Goal: Information Seeking & Learning: Learn about a topic

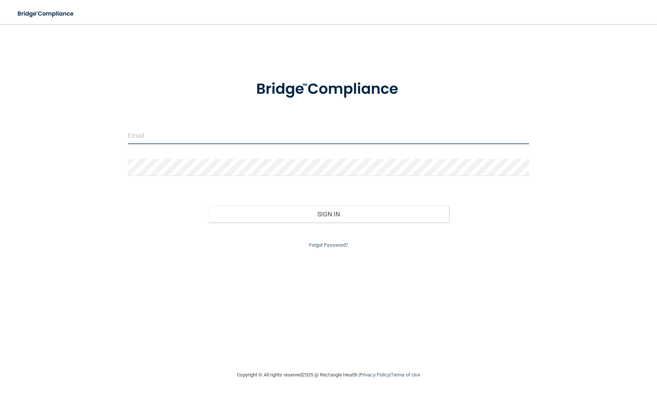
click at [178, 134] on input "email" at bounding box center [328, 135] width 401 height 17
type input "[PERSON_NAME][EMAIL_ADDRESS][DOMAIN_NAME]"
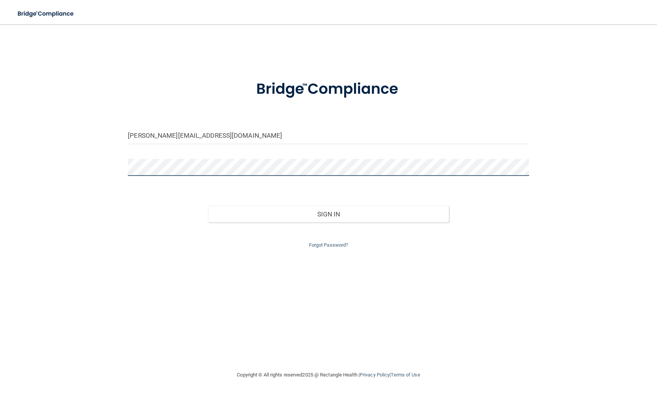
click at [208, 206] on button "Sign In" at bounding box center [328, 214] width 240 height 17
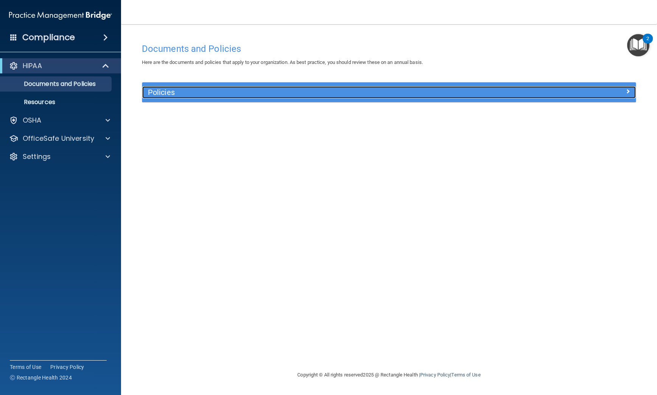
click at [234, 96] on h5 "Policies" at bounding box center [327, 92] width 359 height 8
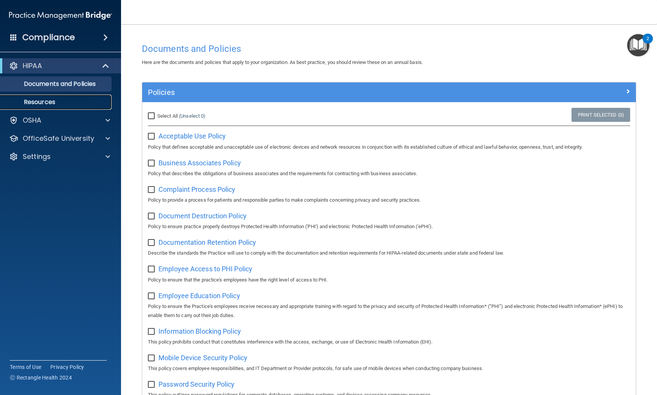
click at [82, 106] on p "Resources" at bounding box center [56, 102] width 103 height 8
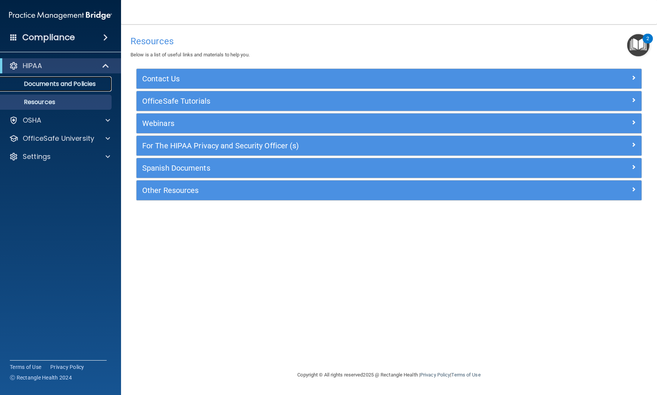
click at [83, 84] on p "Documents and Policies" at bounding box center [56, 84] width 103 height 8
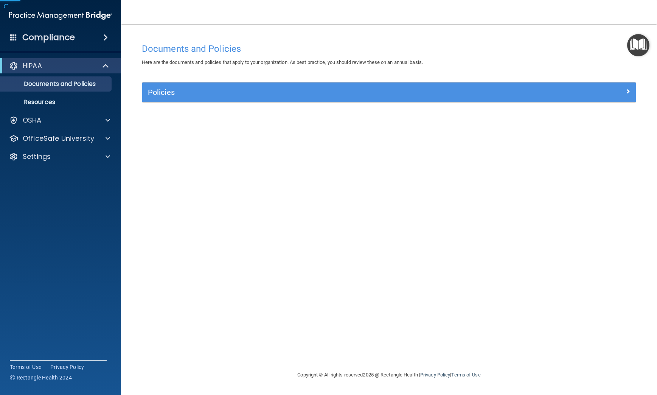
click at [103, 36] on span at bounding box center [105, 37] width 5 height 9
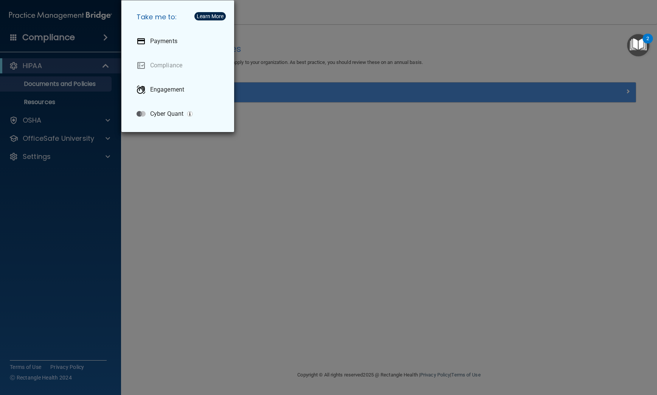
click at [77, 188] on div "Take me to: Payments Compliance Engagement Cyber Quant" at bounding box center [328, 197] width 657 height 395
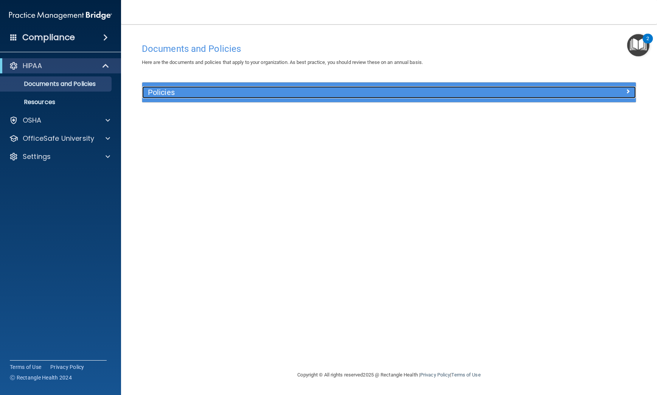
click at [183, 94] on h5 "Policies" at bounding box center [327, 92] width 359 height 8
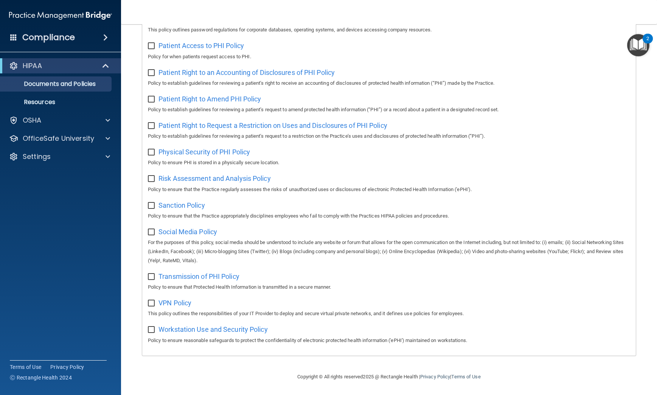
scroll to position [373, 0]
click at [154, 328] on input "checkbox" at bounding box center [152, 330] width 9 height 6
click at [152, 330] on input "checkbox" at bounding box center [152, 330] width 9 height 6
checkbox input "false"
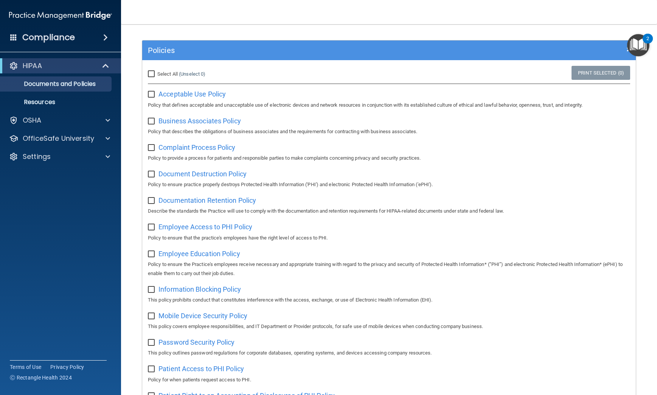
scroll to position [0, 0]
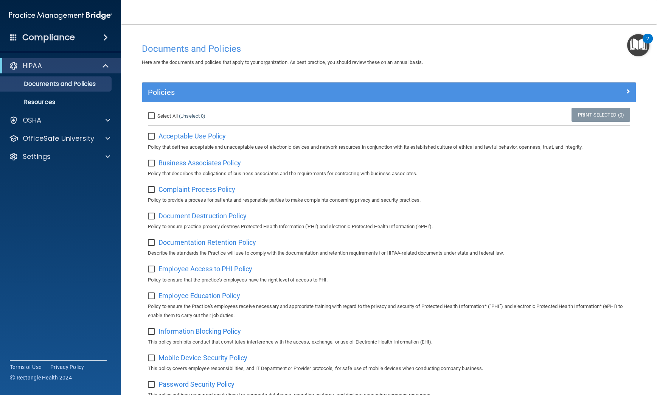
click at [154, 116] on input "Select All (Unselect 0) Unselect All" at bounding box center [152, 116] width 9 height 6
checkbox input "true"
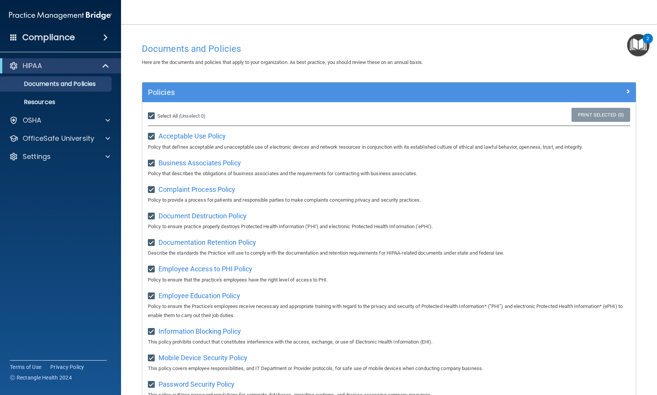
checkbox input "true"
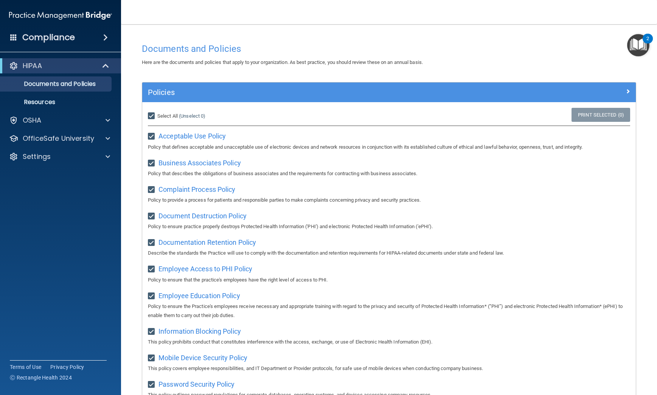
checkbox input "true"
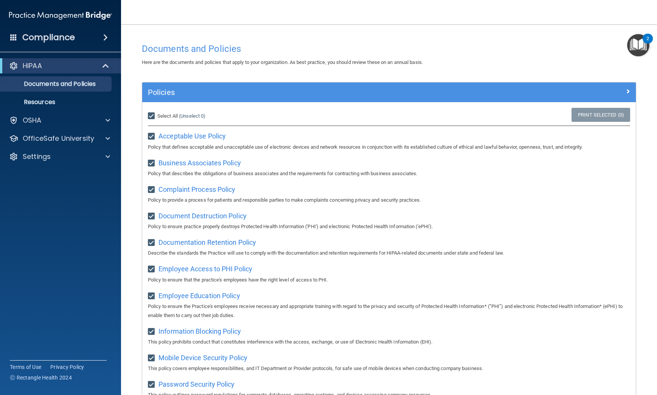
checkbox input "true"
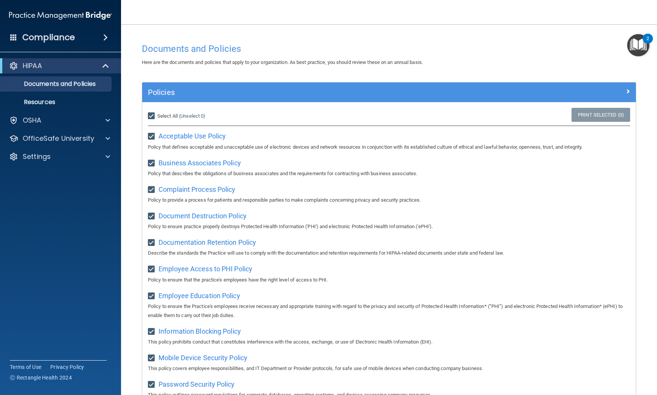
checkbox input "true"
click at [152, 116] on input "Select All (Unselect 21) Unselect All" at bounding box center [152, 116] width 9 height 6
checkbox input "false"
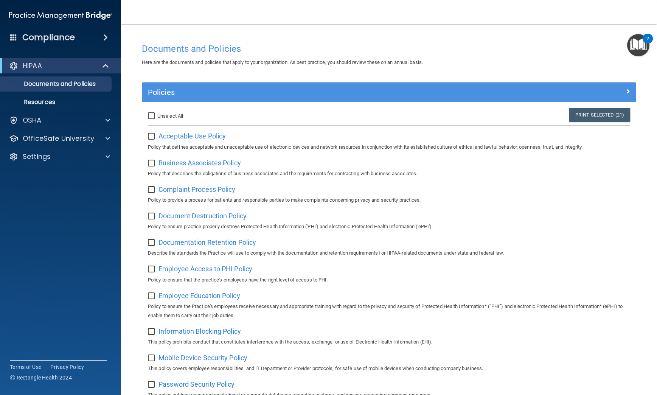
checkbox input "false"
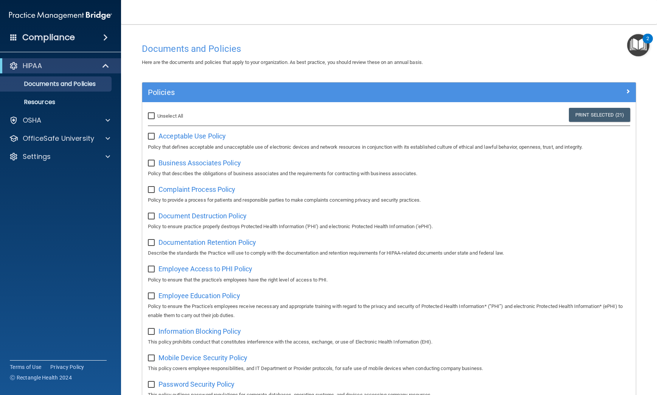
checkbox input "false"
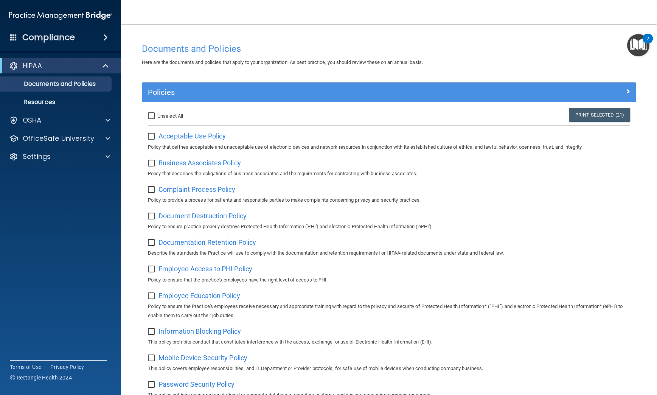
checkbox input "false"
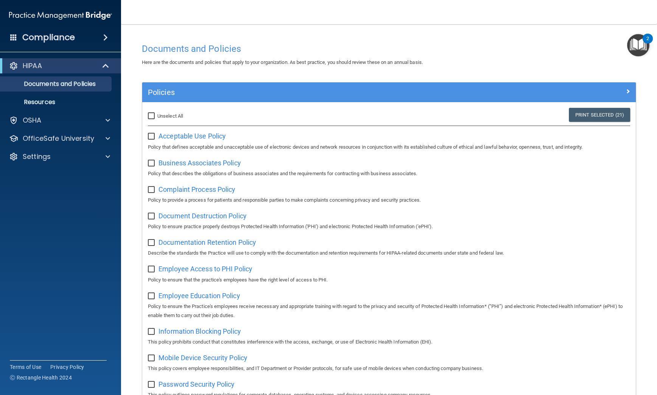
checkbox input "false"
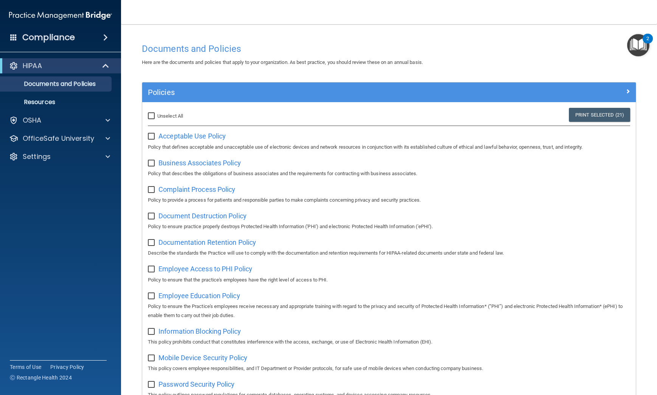
checkbox input "false"
click at [636, 43] on img "Open Resource Center, 2 new notifications" at bounding box center [638, 45] width 22 height 22
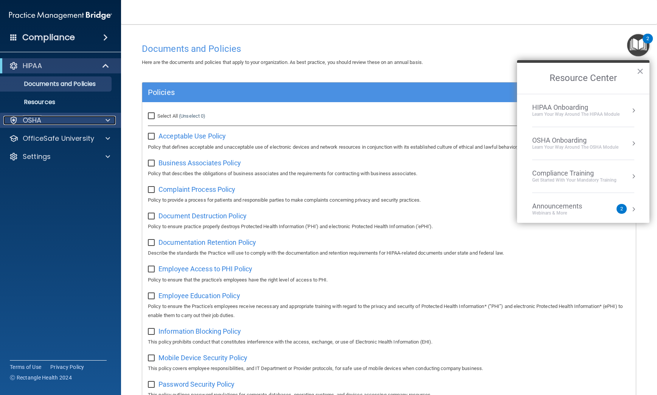
click at [41, 121] on p "OSHA" at bounding box center [32, 120] width 19 height 9
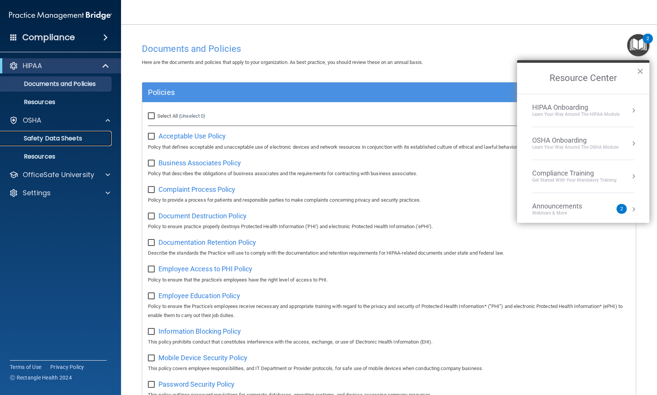
click at [53, 140] on p "Safety Data Sheets" at bounding box center [56, 139] width 103 height 8
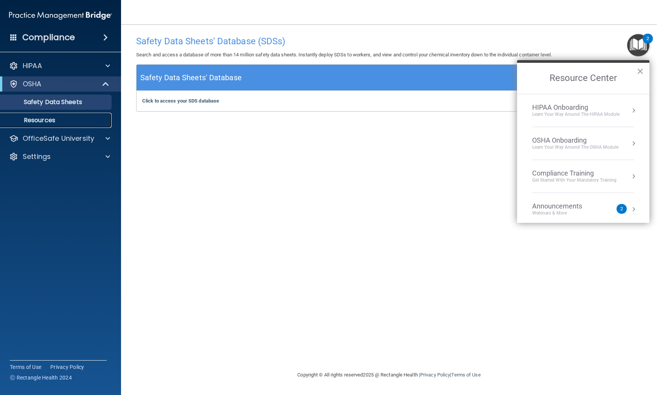
click at [42, 122] on p "Resources" at bounding box center [56, 120] width 103 height 8
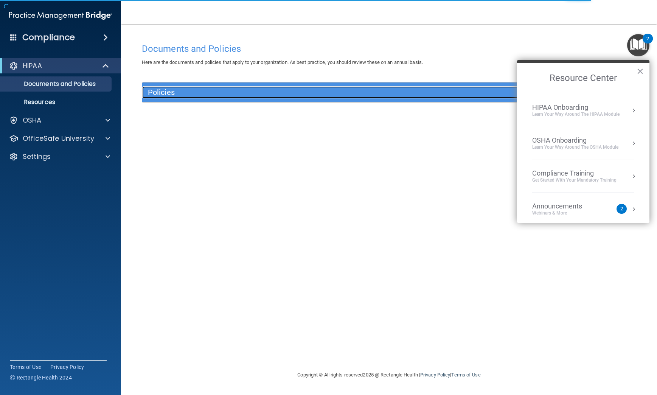
click at [203, 91] on h5 "Policies" at bounding box center [327, 92] width 359 height 8
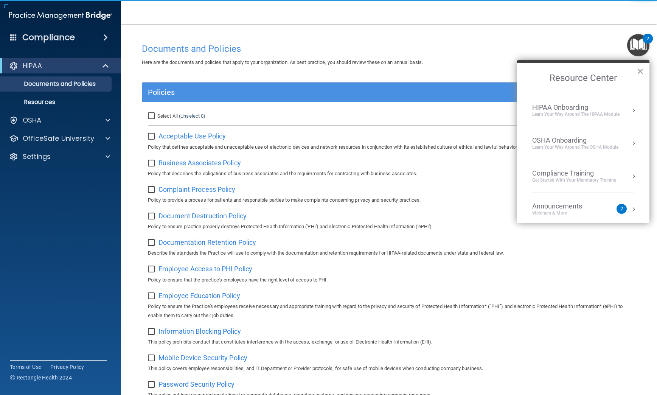
click at [556, 109] on div "HIPAA Onboarding" at bounding box center [575, 107] width 87 height 8
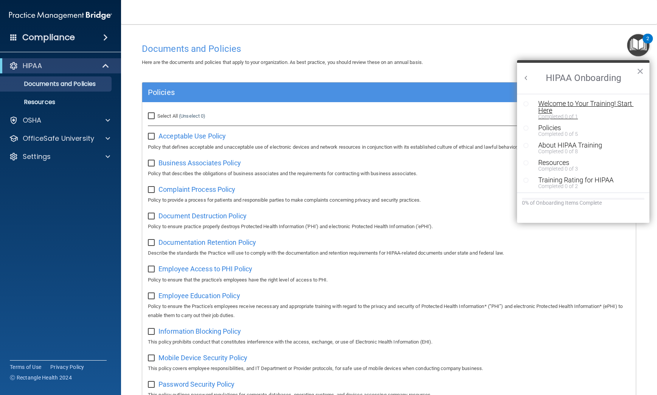
click at [574, 102] on div "Welcome to Your Training! Start Here" at bounding box center [586, 107] width 96 height 14
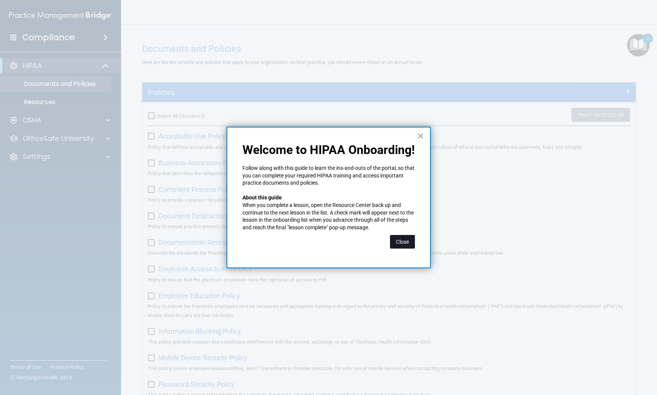
click at [405, 243] on button "Close" at bounding box center [402, 242] width 25 height 14
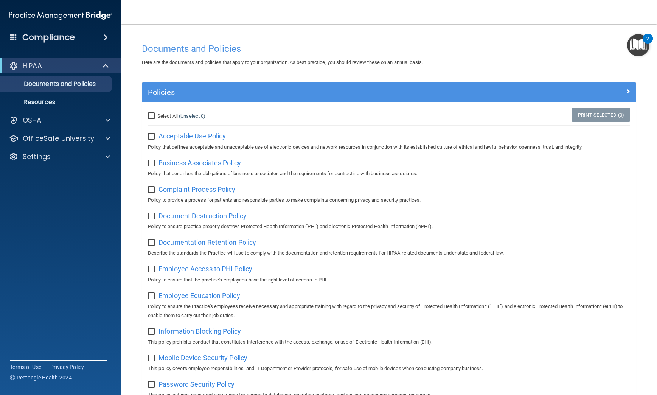
click at [635, 53] on img "Open Resource Center, 2 new notifications" at bounding box center [638, 45] width 22 height 22
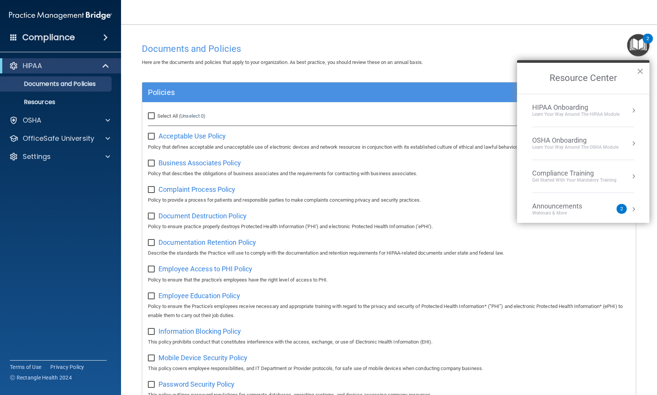
drag, startPoint x: 600, startPoint y: 98, endPoint x: 598, endPoint y: 110, distance: 11.9
click at [598, 110] on li "HIPAA Onboarding Learn Your Way around the HIPAA module" at bounding box center [583, 110] width 102 height 33
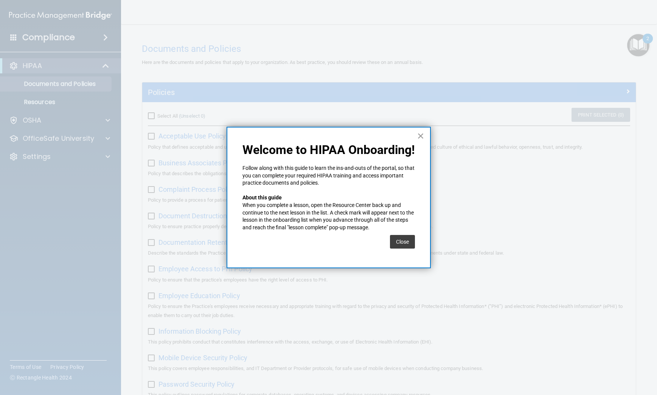
click at [417, 137] on button "×" at bounding box center [420, 136] width 7 height 12
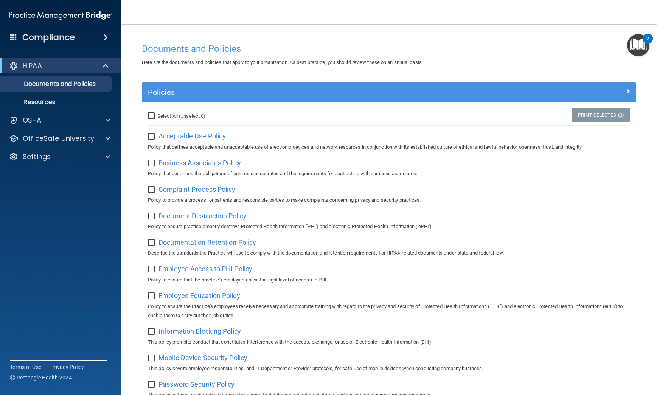
click at [644, 45] on img "Open Resource Center, 2 new notifications" at bounding box center [638, 45] width 22 height 22
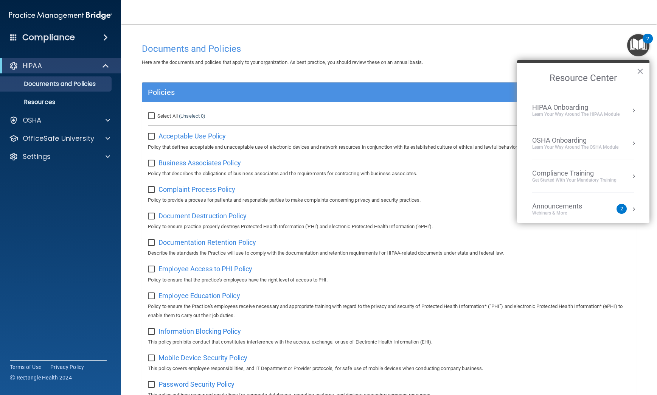
click at [618, 112] on div "Learn Your Way around the HIPAA module" at bounding box center [575, 114] width 87 height 6
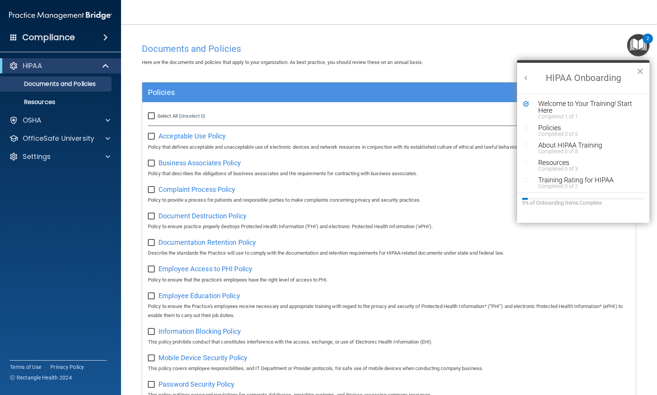
scroll to position [0, 0]
click at [544, 132] on div "Completed 0 of 5" at bounding box center [586, 133] width 96 height 5
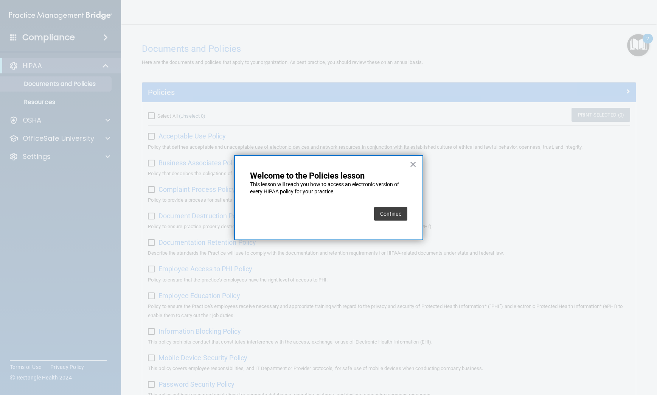
click at [388, 216] on button "Continue" at bounding box center [390, 214] width 33 height 14
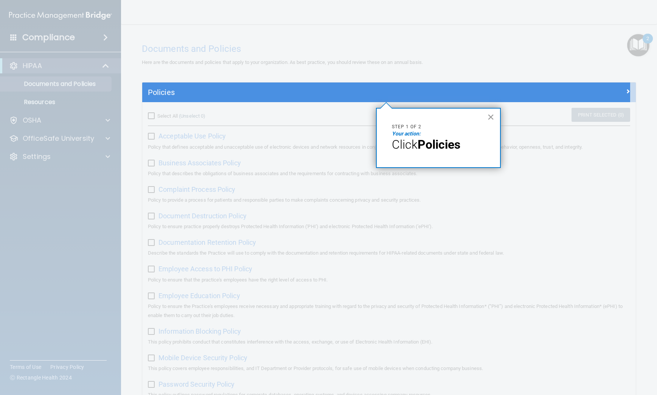
click at [490, 116] on button "×" at bounding box center [490, 117] width 7 height 12
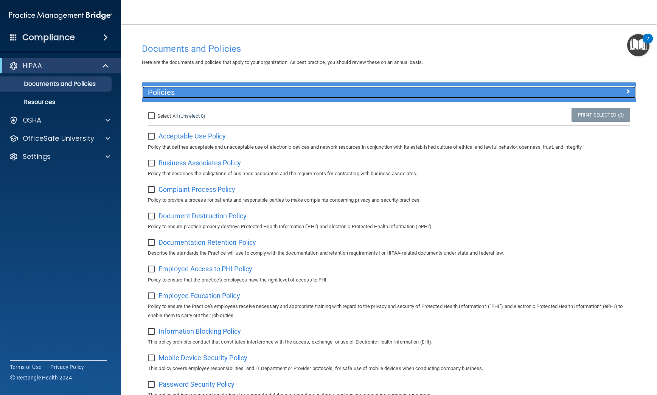
click at [393, 97] on div "Policies" at bounding box center [327, 92] width 370 height 12
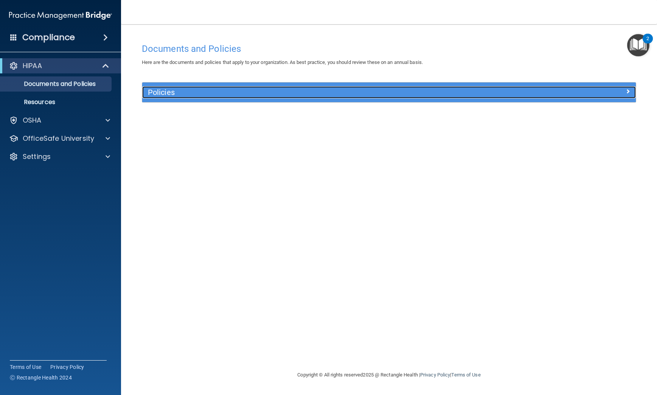
click at [393, 97] on div "Policies" at bounding box center [327, 92] width 370 height 12
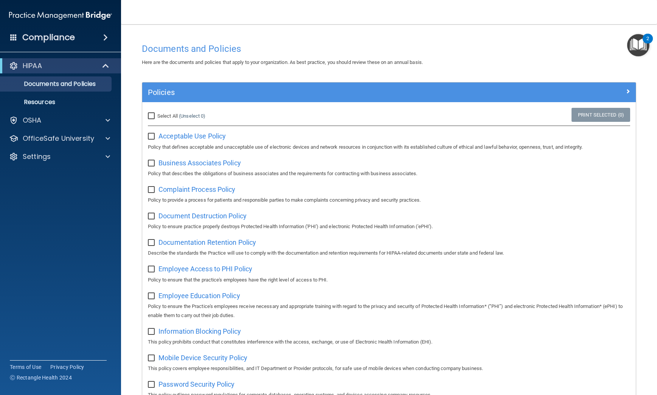
click at [638, 43] on img "Open Resource Center, 2 new notifications" at bounding box center [638, 45] width 22 height 22
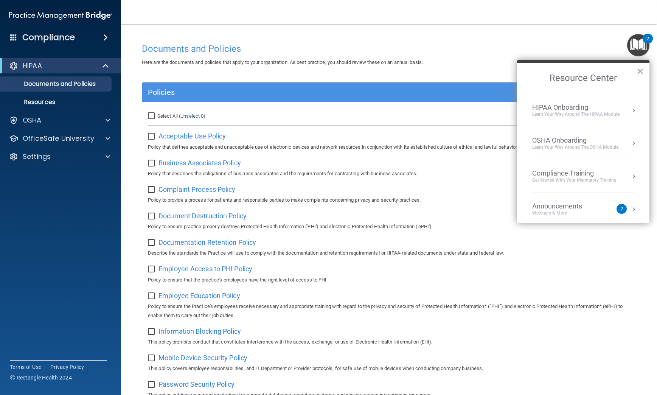
click at [570, 113] on div "Learn Your Way around the HIPAA module" at bounding box center [575, 114] width 87 height 6
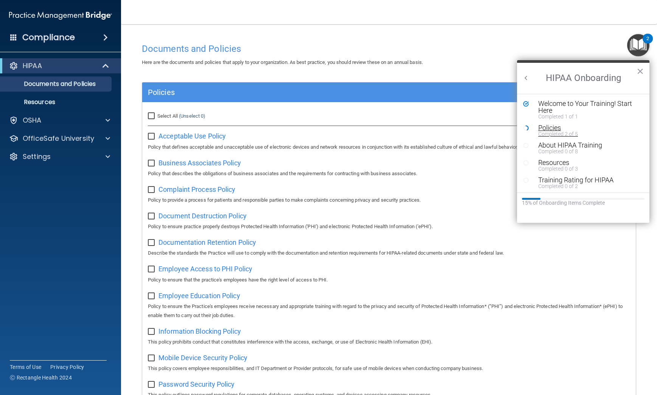
click at [541, 129] on div "Policies" at bounding box center [586, 127] width 96 height 7
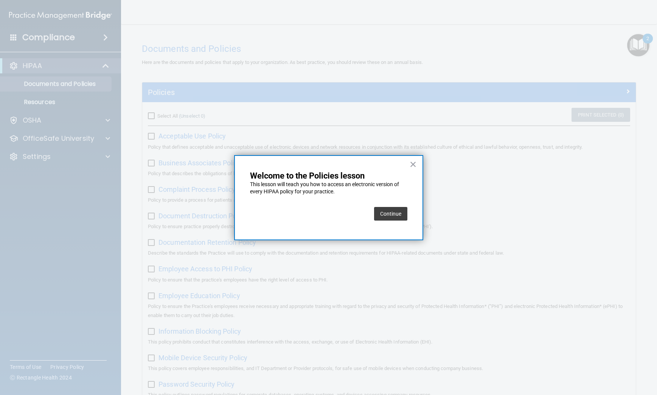
click at [382, 210] on button "Continue" at bounding box center [390, 214] width 33 height 14
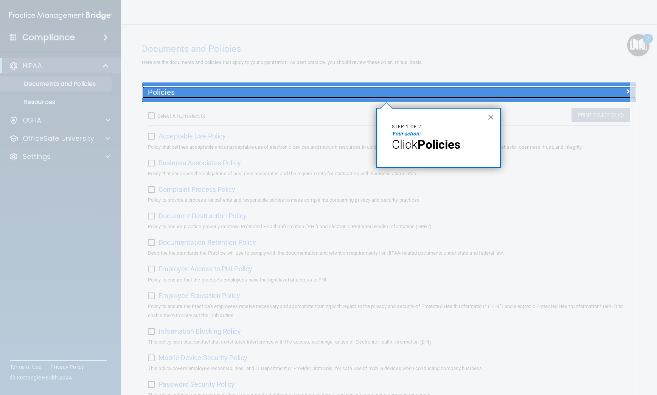
click at [433, 94] on h5 "Policies" at bounding box center [327, 92] width 359 height 8
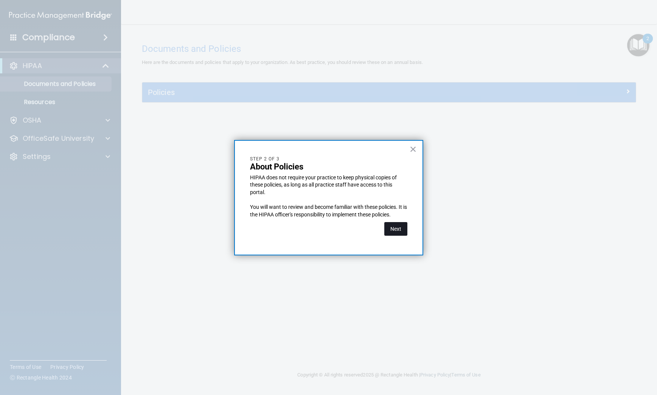
click at [394, 230] on button "Next" at bounding box center [395, 229] width 23 height 14
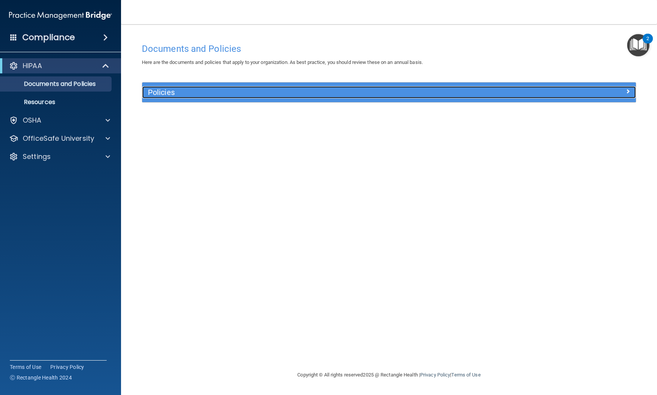
click at [441, 95] on h5 "Policies" at bounding box center [327, 92] width 359 height 8
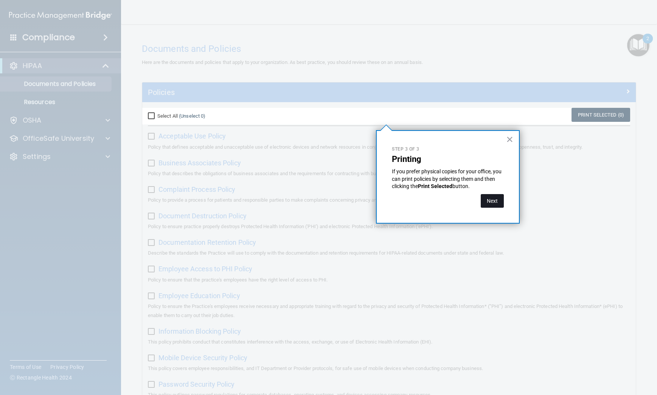
click at [487, 198] on button "Next" at bounding box center [492, 201] width 23 height 14
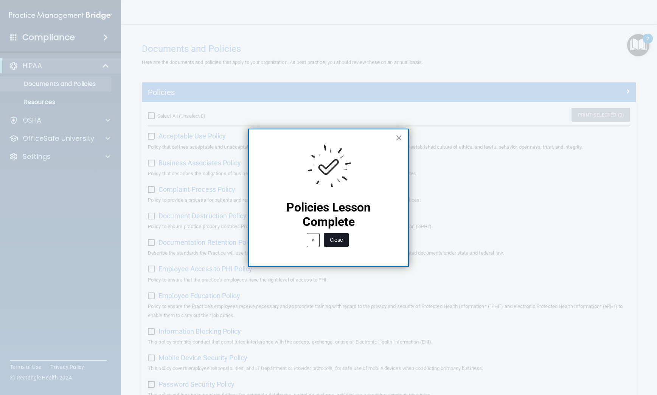
click at [343, 240] on button "Close" at bounding box center [336, 240] width 25 height 14
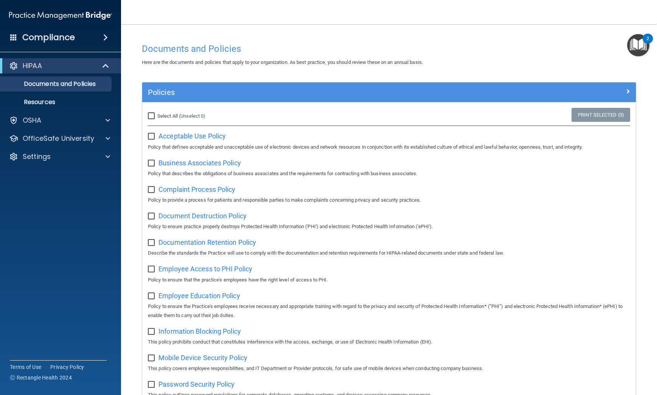
click at [641, 50] on img "Open Resource Center, 2 new notifications" at bounding box center [638, 45] width 22 height 22
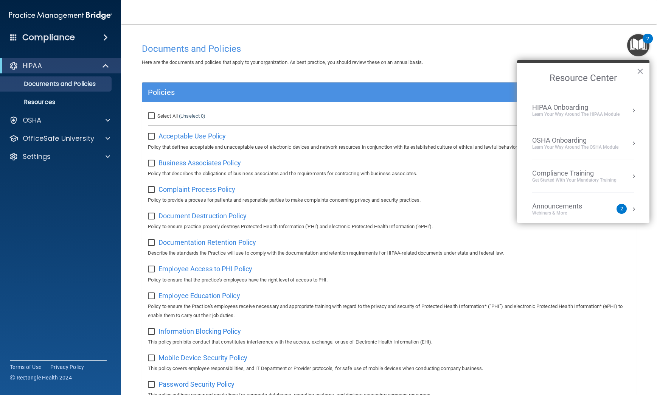
click at [582, 114] on div "Learn Your Way around the HIPAA module" at bounding box center [575, 114] width 87 height 6
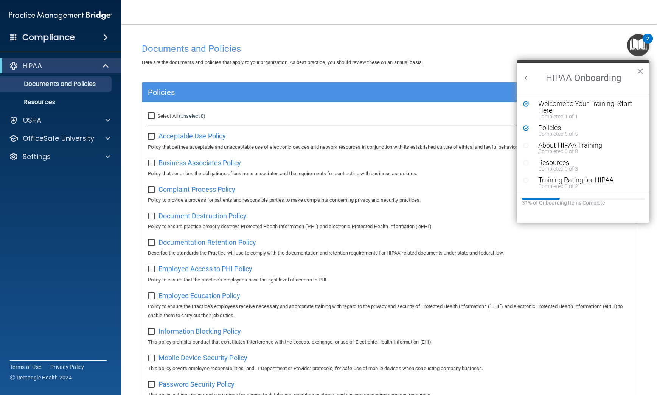
click at [565, 146] on div "About HIPAA Training" at bounding box center [586, 145] width 96 height 7
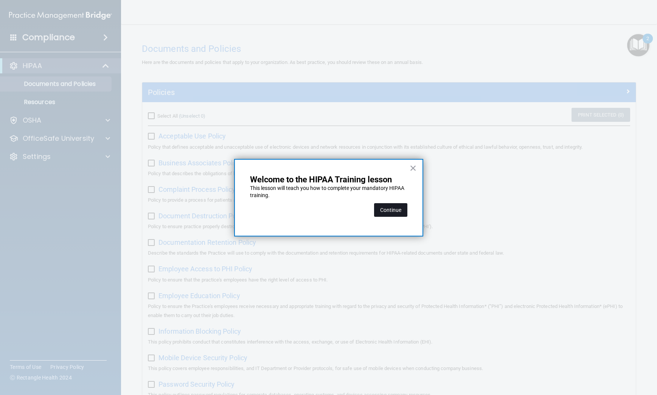
click at [394, 211] on button "Continue" at bounding box center [390, 210] width 33 height 14
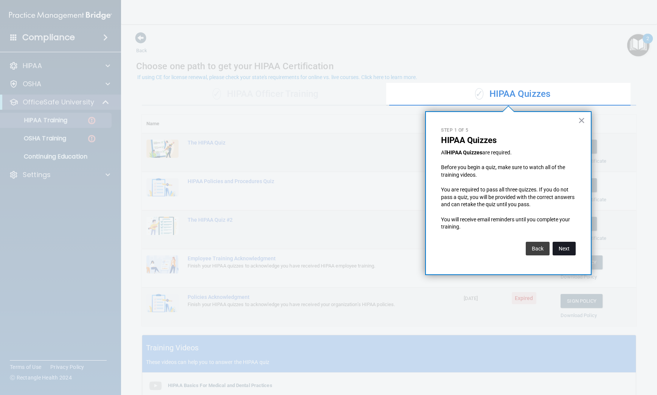
click at [566, 246] on button "Next" at bounding box center [563, 249] width 23 height 14
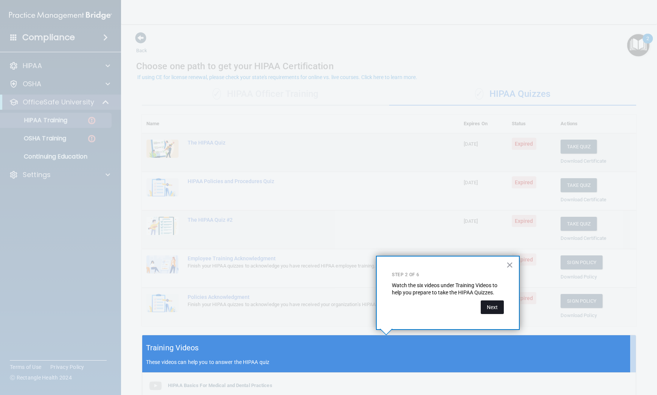
click at [494, 310] on button "Next" at bounding box center [492, 307] width 23 height 14
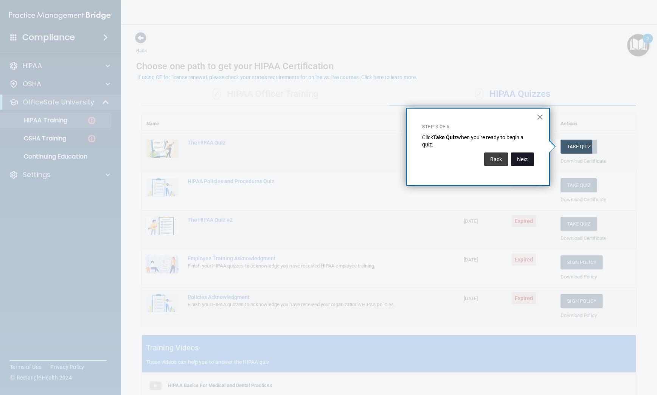
click at [527, 158] on button "Next" at bounding box center [522, 159] width 23 height 14
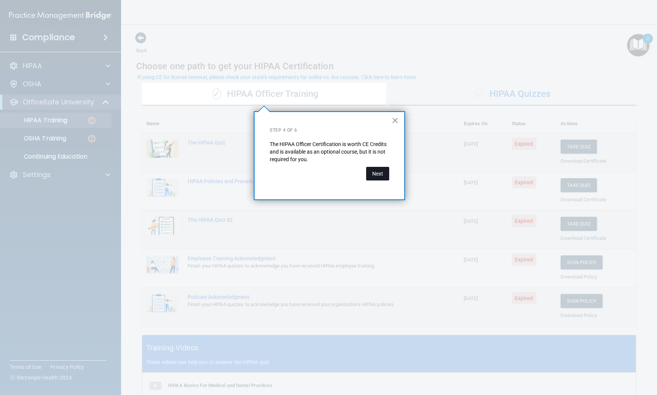
click at [381, 176] on button "Next" at bounding box center [377, 174] width 23 height 14
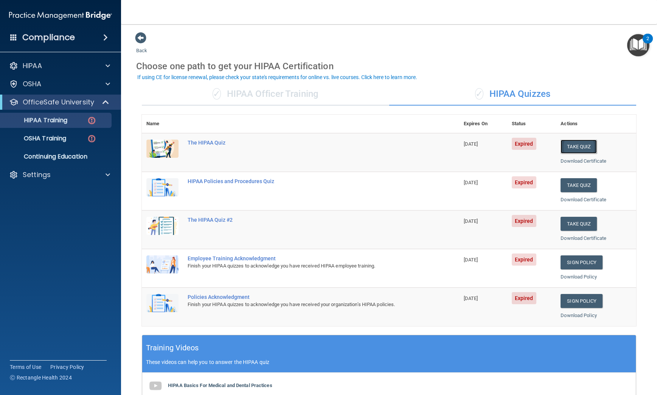
click at [566, 144] on button "Take Quiz" at bounding box center [578, 147] width 36 height 14
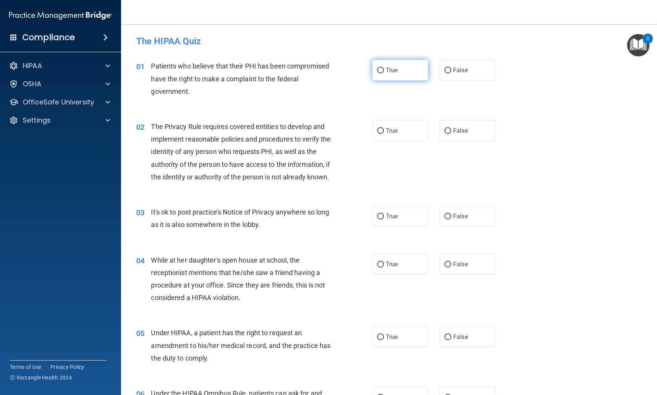
click at [389, 74] on label "True" at bounding box center [400, 70] width 56 height 21
click at [384, 73] on input "True" at bounding box center [380, 71] width 7 height 6
radio input "true"
click at [388, 131] on span "True" at bounding box center [392, 130] width 12 height 7
click at [384, 131] on input "True" at bounding box center [380, 131] width 7 height 6
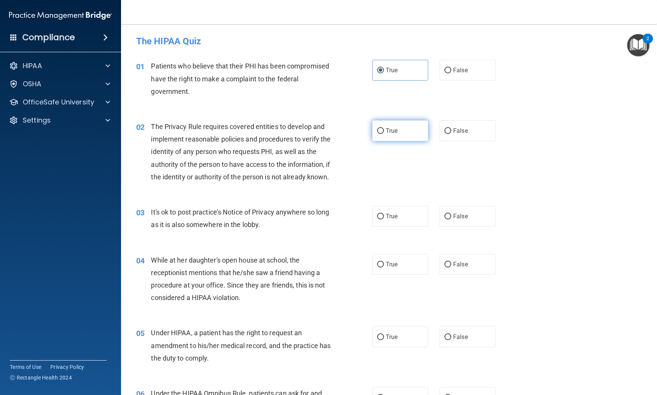
radio input "true"
click at [452, 239] on div "03 It's ok to post practice’s Notice of Privacy anywhere so long as it is also …" at bounding box center [388, 220] width 517 height 48
click at [462, 220] on span "False" at bounding box center [460, 216] width 15 height 7
click at [451, 219] on input "False" at bounding box center [447, 217] width 7 height 6
radio input "true"
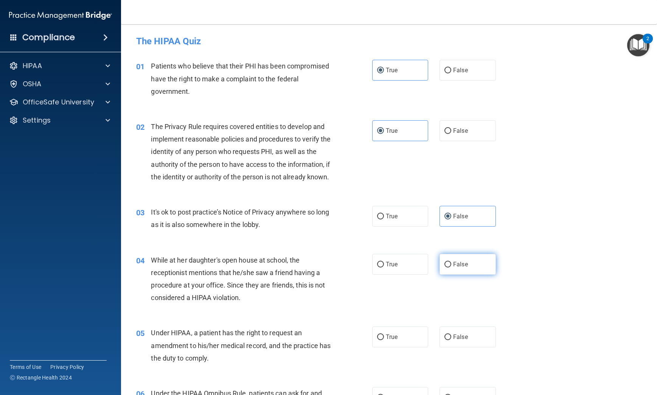
click at [464, 268] on span "False" at bounding box center [460, 264] width 15 height 7
click at [451, 267] on input "False" at bounding box center [447, 265] width 7 height 6
radio input "true"
click at [453, 340] on span "False" at bounding box center [460, 336] width 15 height 7
click at [451, 340] on input "False" at bounding box center [447, 337] width 7 height 6
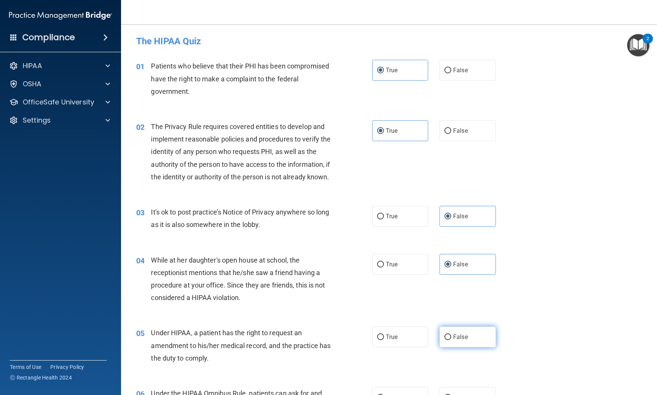
radio input "true"
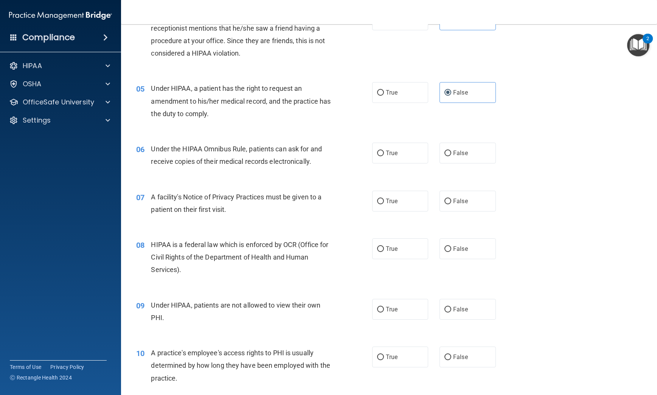
scroll to position [303, 0]
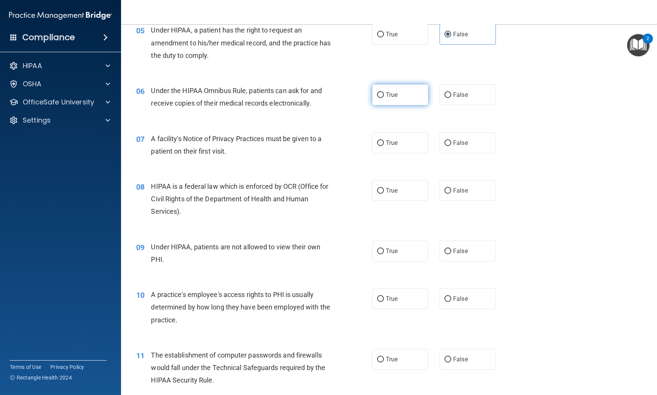
click at [393, 98] on span "True" at bounding box center [392, 94] width 12 height 7
click at [384, 98] on input "True" at bounding box center [380, 95] width 7 height 6
radio input "true"
click at [402, 149] on label "True" at bounding box center [400, 142] width 56 height 21
click at [384, 146] on input "True" at bounding box center [380, 143] width 7 height 6
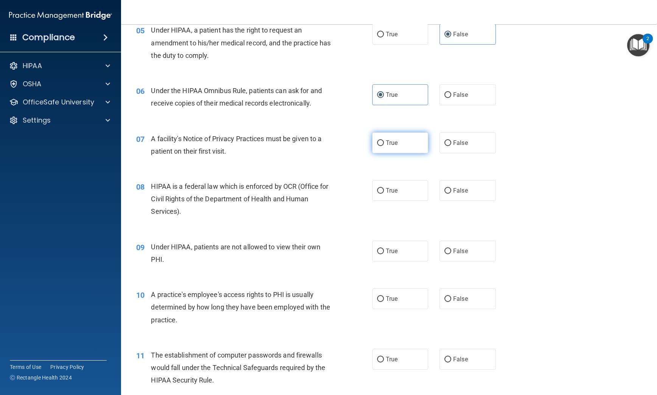
radio input "true"
click at [397, 201] on label "True" at bounding box center [400, 190] width 56 height 21
click at [384, 194] on input "True" at bounding box center [380, 191] width 7 height 6
radio input "true"
click at [451, 261] on label "False" at bounding box center [467, 250] width 56 height 21
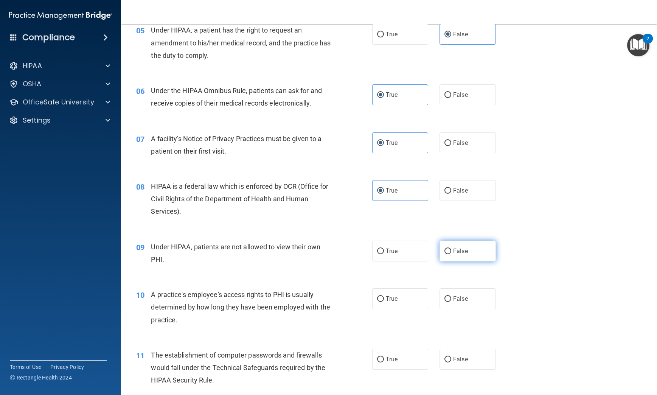
click at [451, 254] on input "False" at bounding box center [447, 251] width 7 height 6
radio input "true"
click at [457, 303] on label "False" at bounding box center [467, 298] width 56 height 21
click at [451, 302] on input "False" at bounding box center [447, 299] width 7 height 6
radio input "true"
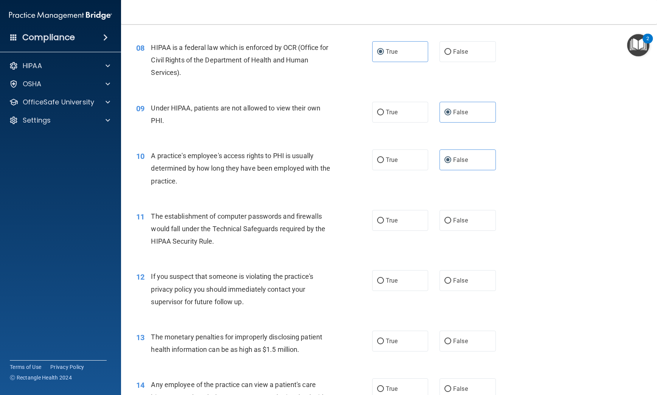
scroll to position [454, 0]
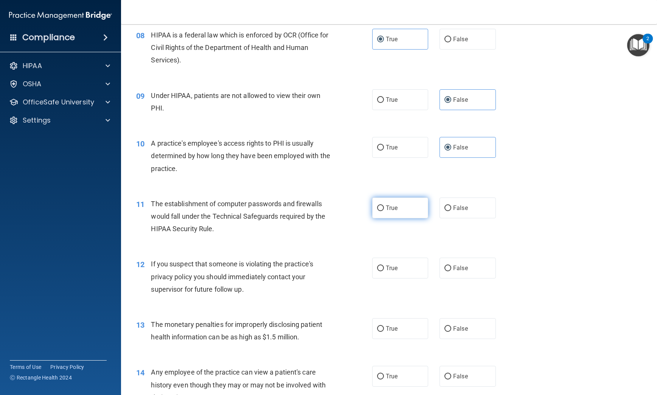
click at [416, 212] on label "True" at bounding box center [400, 207] width 56 height 21
click at [384, 211] on input "True" at bounding box center [380, 208] width 7 height 6
radio input "true"
click at [403, 277] on label "True" at bounding box center [400, 268] width 56 height 21
click at [384, 271] on input "True" at bounding box center [380, 268] width 7 height 6
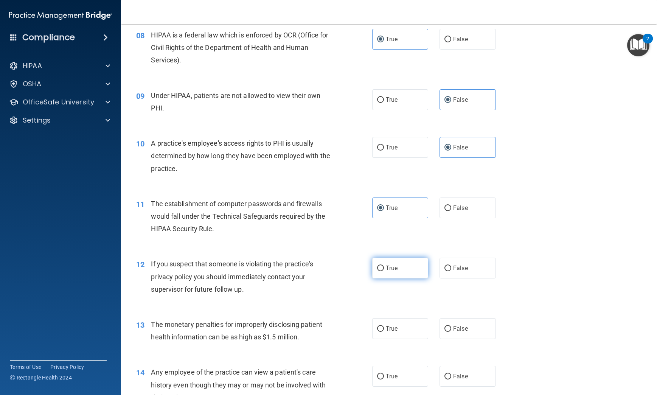
radio input "true"
click at [396, 333] on label "True" at bounding box center [400, 328] width 56 height 21
click at [384, 332] on input "True" at bounding box center [380, 329] width 7 height 6
radio input "true"
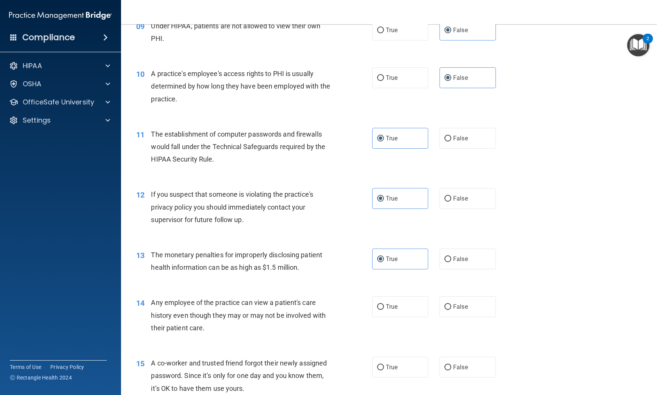
scroll to position [529, 0]
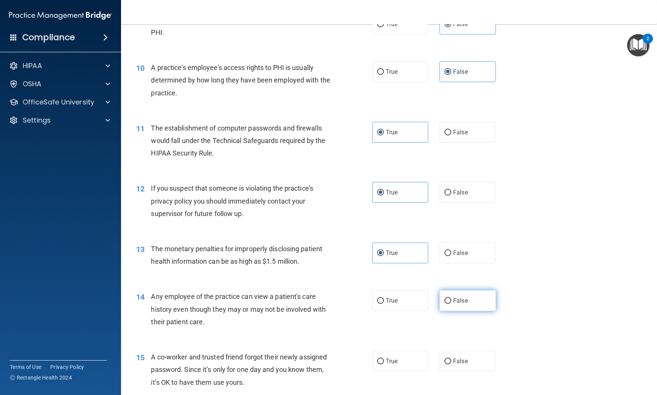
click at [466, 311] on label "False" at bounding box center [467, 300] width 56 height 21
click at [451, 304] on input "False" at bounding box center [447, 301] width 7 height 6
radio input "true"
click at [464, 368] on label "False" at bounding box center [467, 361] width 56 height 21
click at [451, 364] on input "False" at bounding box center [447, 361] width 7 height 6
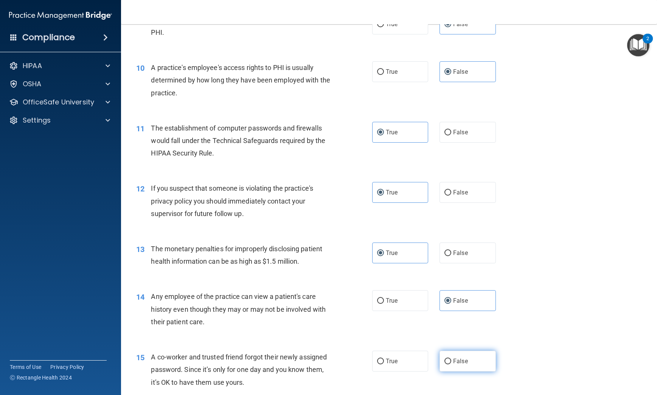
radio input "true"
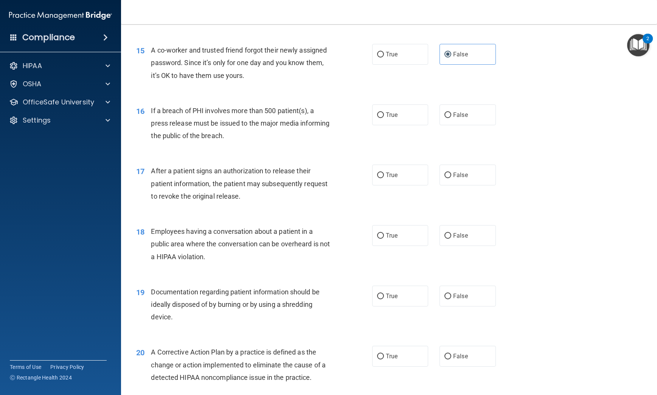
scroll to position [842, 0]
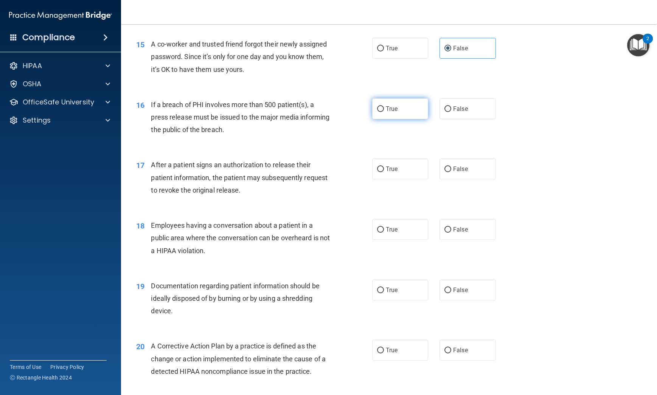
click at [410, 119] on label "True" at bounding box center [400, 108] width 56 height 21
click at [384, 112] on input "True" at bounding box center [380, 109] width 7 height 6
radio input "true"
click at [403, 177] on label "True" at bounding box center [400, 168] width 56 height 21
click at [384, 172] on input "True" at bounding box center [380, 169] width 7 height 6
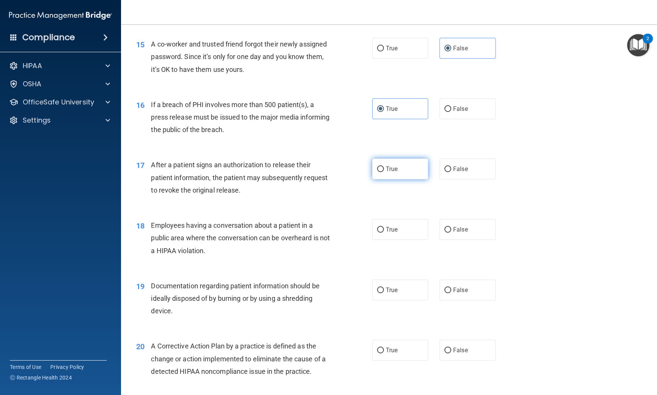
radio input "true"
drag, startPoint x: 453, startPoint y: 242, endPoint x: 444, endPoint y: 256, distance: 16.9
click at [453, 233] on span "False" at bounding box center [460, 229] width 15 height 7
click at [451, 233] on input "False" at bounding box center [447, 230] width 7 height 6
radio input "true"
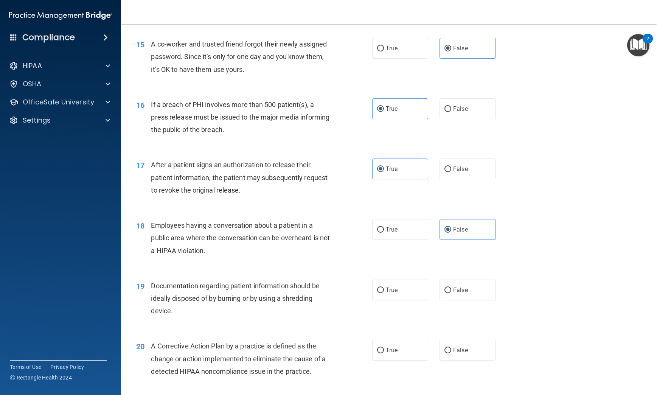
drag, startPoint x: 415, startPoint y: 307, endPoint x: 404, endPoint y: 335, distance: 29.9
click at [414, 300] on label "True" at bounding box center [400, 289] width 56 height 21
click at [384, 293] on input "True" at bounding box center [380, 290] width 7 height 6
radio input "true"
click at [401, 360] on label "True" at bounding box center [400, 350] width 56 height 21
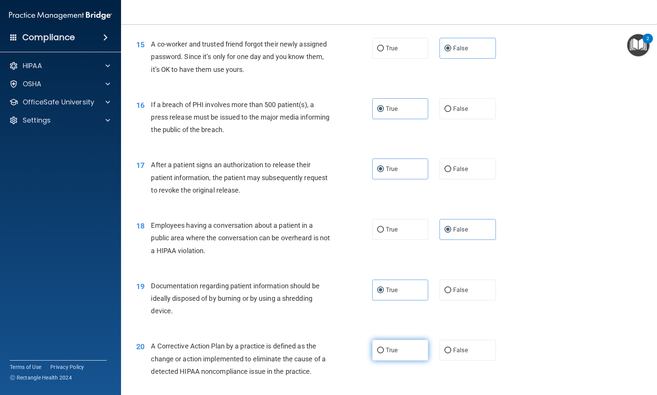
click at [384, 353] on input "True" at bounding box center [380, 351] width 7 height 6
radio input "true"
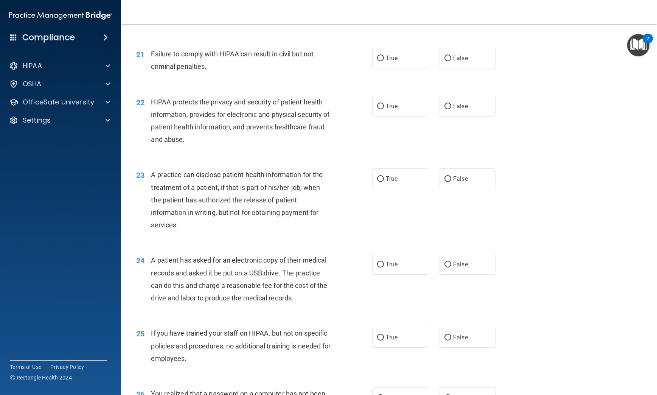
scroll to position [1204, 0]
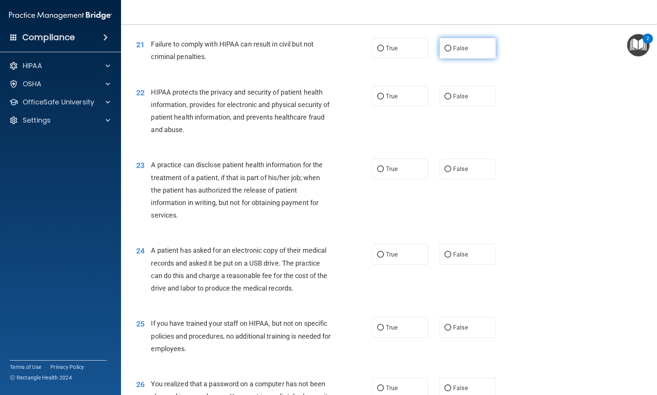
click at [453, 52] on span "False" at bounding box center [460, 48] width 15 height 7
click at [451, 51] on input "False" at bounding box center [447, 49] width 7 height 6
radio input "true"
click at [408, 106] on label "True" at bounding box center [400, 96] width 56 height 21
click at [384, 99] on input "True" at bounding box center [380, 97] width 7 height 6
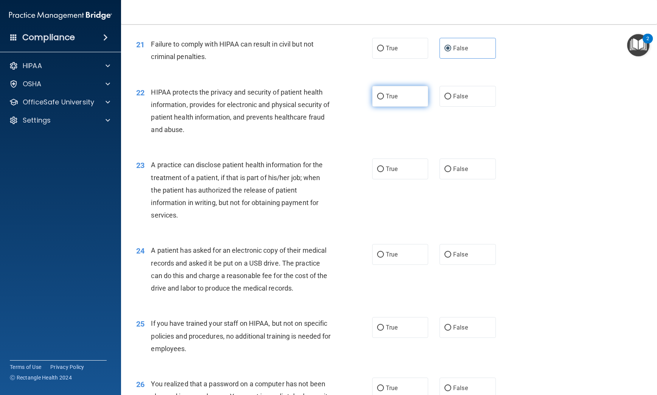
radio input "true"
click at [472, 179] on label "False" at bounding box center [467, 168] width 56 height 21
click at [451, 172] on input "False" at bounding box center [447, 169] width 7 height 6
radio input "true"
click at [397, 265] on label "True" at bounding box center [400, 254] width 56 height 21
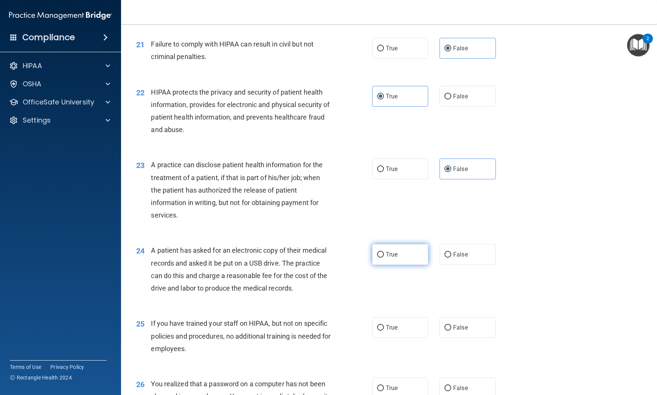
click at [384, 258] on input "True" at bounding box center [380, 255] width 7 height 6
radio input "true"
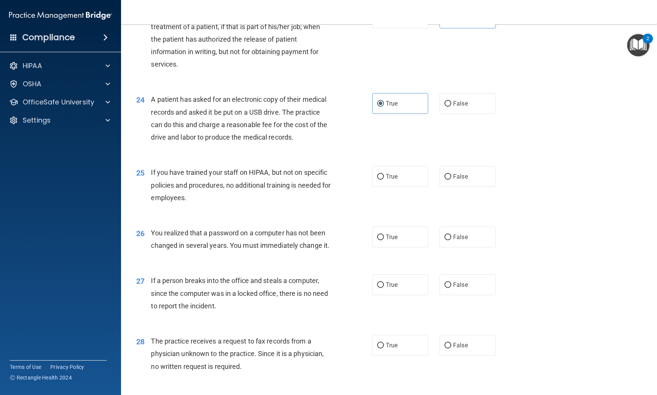
scroll to position [1356, 0]
click at [444, 186] on label "False" at bounding box center [467, 176] width 56 height 21
click at [444, 179] on input "False" at bounding box center [447, 177] width 7 height 6
radio input "true"
click at [406, 247] on label "True" at bounding box center [400, 236] width 56 height 21
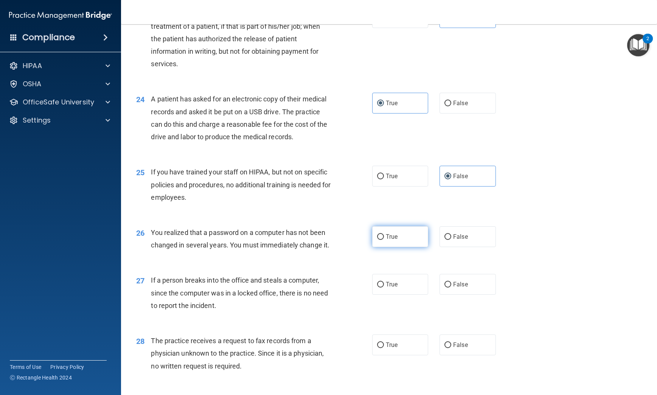
click at [384, 240] on input "True" at bounding box center [380, 237] width 7 height 6
radio input "true"
drag, startPoint x: 458, startPoint y: 322, endPoint x: 459, endPoint y: 331, distance: 8.8
click at [459, 295] on label "False" at bounding box center [467, 284] width 56 height 21
click at [451, 287] on input "False" at bounding box center [447, 285] width 7 height 6
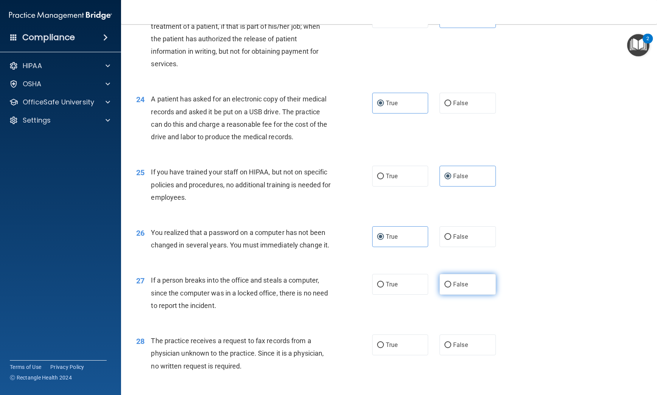
radio input "true"
click at [461, 348] on span "False" at bounding box center [460, 344] width 15 height 7
click at [451, 348] on input "False" at bounding box center [447, 345] width 7 height 6
radio input "true"
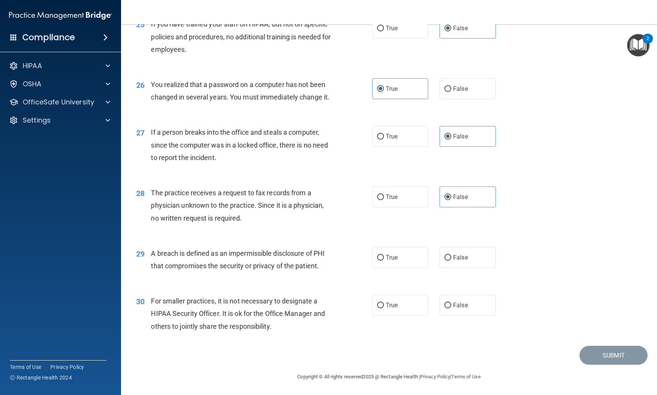
scroll to position [1541, 0]
click at [385, 261] on label "True" at bounding box center [400, 257] width 56 height 21
click at [384, 261] on input "True" at bounding box center [380, 258] width 7 height 6
radio input "true"
click at [448, 309] on label "False" at bounding box center [467, 305] width 56 height 21
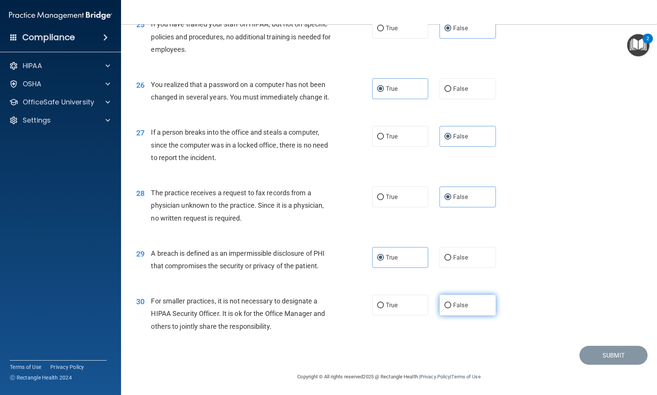
click at [448, 308] on input "False" at bounding box center [447, 306] width 7 height 6
radio input "true"
click at [591, 356] on button "Submit" at bounding box center [613, 355] width 68 height 19
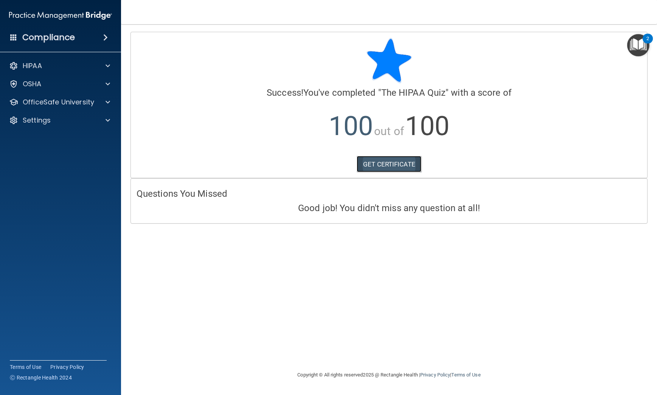
click at [399, 166] on link "GET CERTIFICATE" at bounding box center [389, 164] width 65 height 17
click at [635, 43] on img "Open Resource Center, 2 new notifications" at bounding box center [638, 45] width 22 height 22
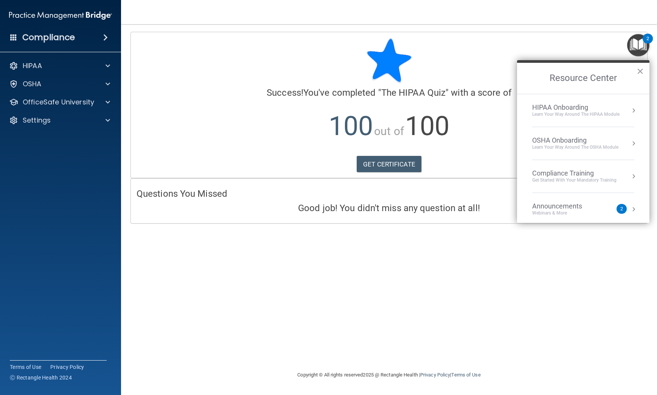
click at [574, 117] on div "Learn Your Way around the HIPAA module" at bounding box center [575, 114] width 87 height 6
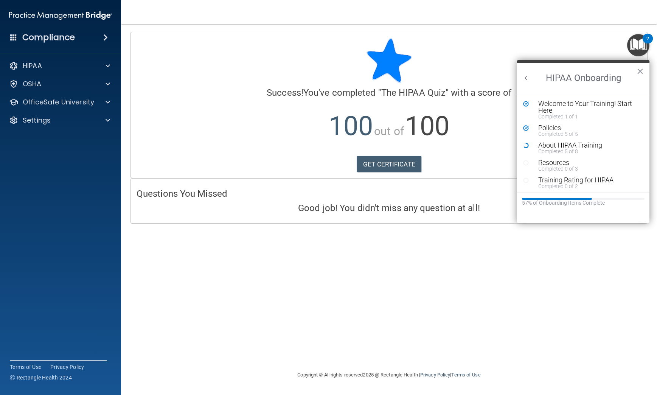
click at [454, 311] on div "Calculating your score.... Success! You've completed " The HIPAA Quiz " with a …" at bounding box center [389, 197] width 506 height 331
click at [97, 70] on div at bounding box center [106, 65] width 19 height 9
click at [361, 259] on div "Calculating your score.... Success! You've completed " The HIPAA Quiz " with a …" at bounding box center [389, 197] width 506 height 331
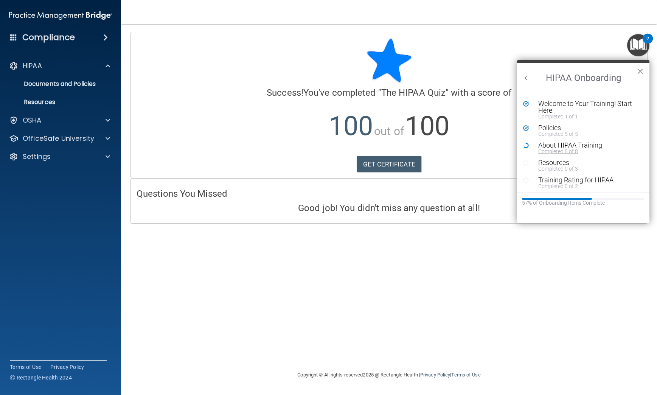
click at [554, 149] on div "Completed 5 of 8" at bounding box center [586, 151] width 96 height 5
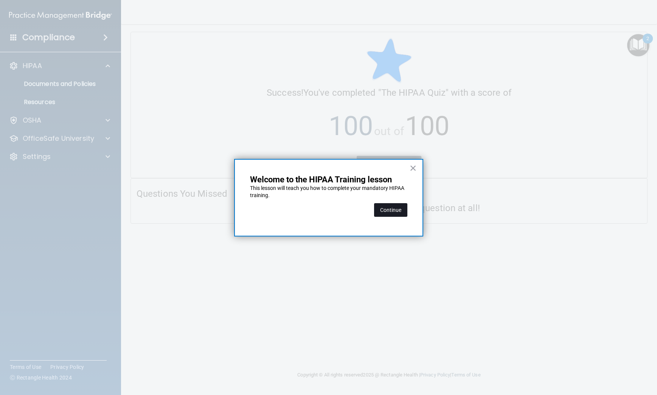
click at [398, 210] on button "Continue" at bounding box center [390, 210] width 33 height 14
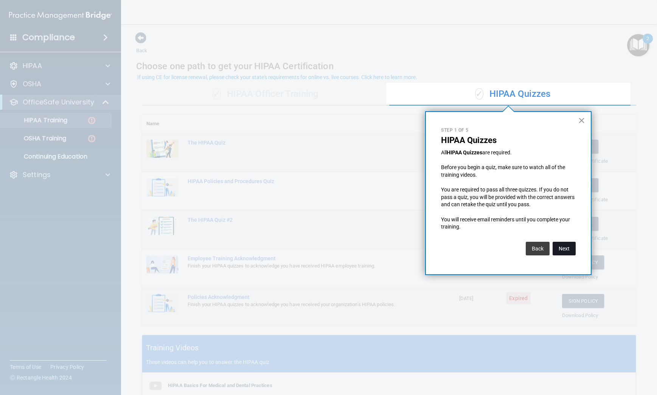
click at [562, 247] on button "Next" at bounding box center [563, 249] width 23 height 14
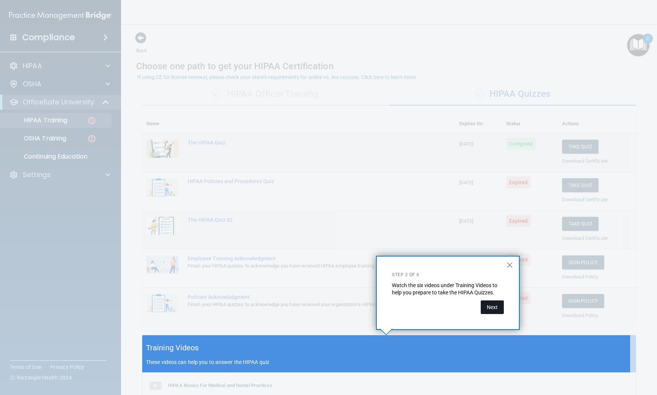
click at [490, 304] on button "Next" at bounding box center [492, 307] width 23 height 14
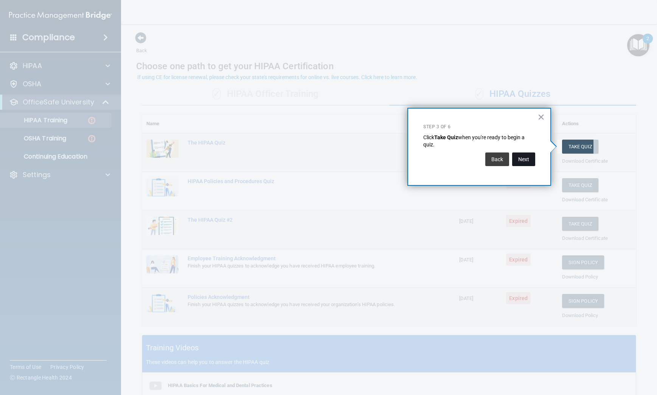
click at [521, 160] on button "Next" at bounding box center [523, 159] width 23 height 14
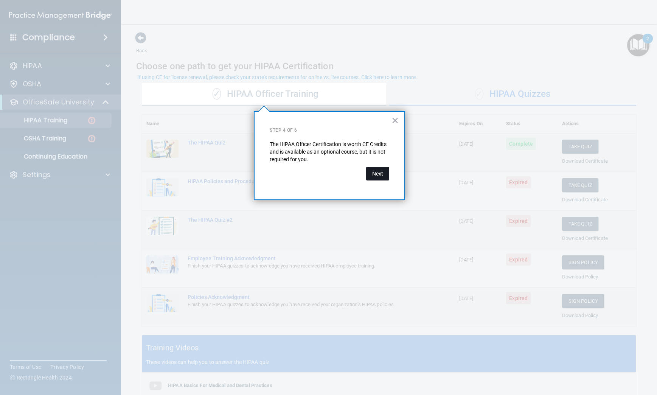
click at [379, 176] on button "Next" at bounding box center [377, 174] width 23 height 14
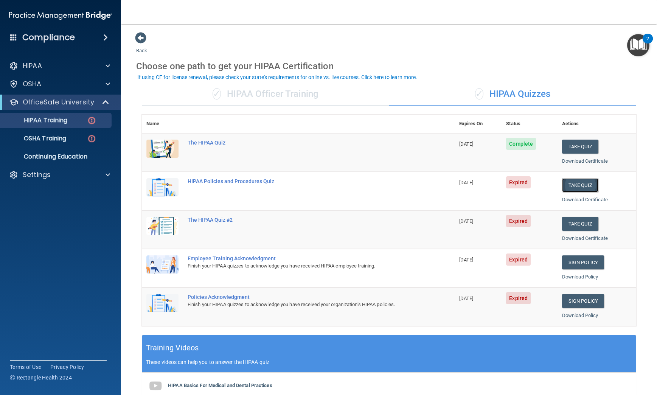
click at [585, 185] on button "Take Quiz" at bounding box center [580, 185] width 36 height 14
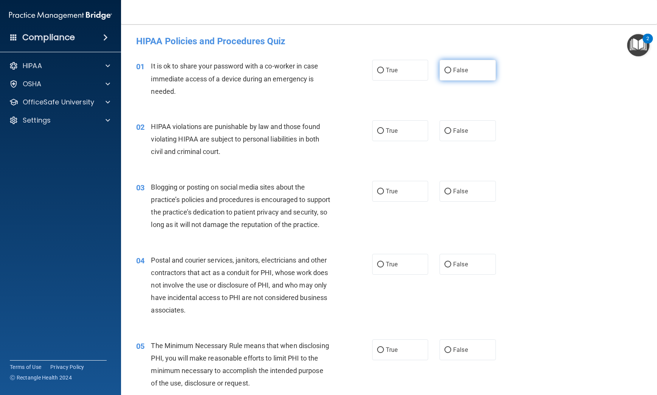
click at [458, 72] on span "False" at bounding box center [460, 70] width 15 height 7
click at [451, 72] on input "False" at bounding box center [447, 71] width 7 height 6
radio input "true"
click at [412, 127] on label "True" at bounding box center [400, 130] width 56 height 21
click at [384, 128] on input "True" at bounding box center [380, 131] width 7 height 6
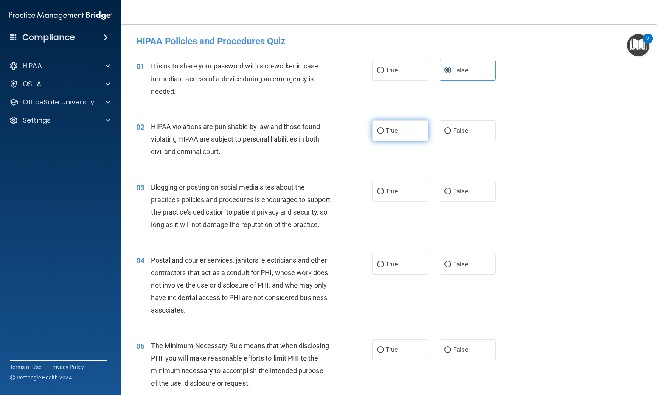
radio input "true"
click at [455, 183] on label "False" at bounding box center [467, 191] width 56 height 21
click at [451, 189] on input "False" at bounding box center [447, 192] width 7 height 6
radio input "true"
click at [399, 275] on label "True" at bounding box center [400, 264] width 56 height 21
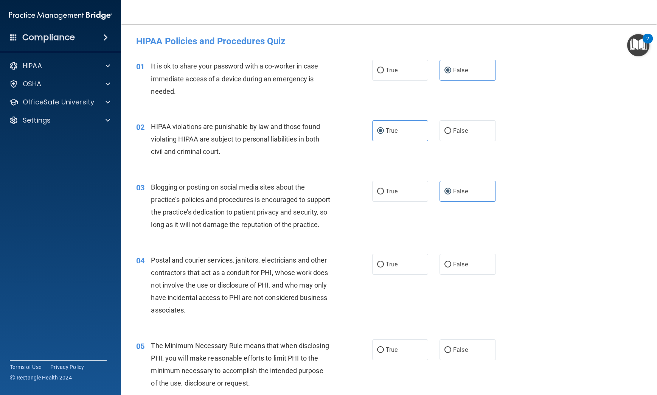
click at [384, 267] on input "True" at bounding box center [380, 265] width 7 height 6
radio input "true"
click at [388, 353] on span "True" at bounding box center [392, 349] width 12 height 7
click at [384, 353] on input "True" at bounding box center [380, 350] width 7 height 6
radio input "true"
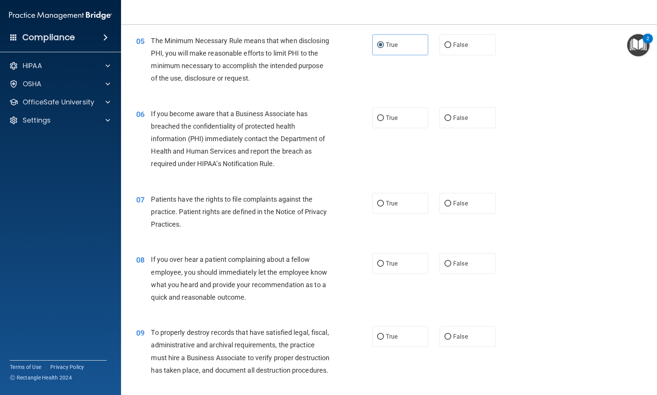
scroll to position [340, 0]
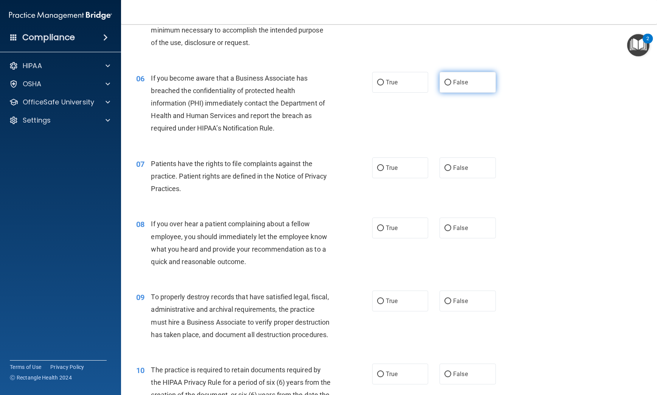
click at [453, 86] on span "False" at bounding box center [460, 82] width 15 height 7
click at [450, 85] on input "False" at bounding box center [447, 83] width 7 height 6
radio input "true"
click at [402, 178] on label "True" at bounding box center [400, 167] width 56 height 21
click at [384, 171] on input "True" at bounding box center [380, 168] width 7 height 6
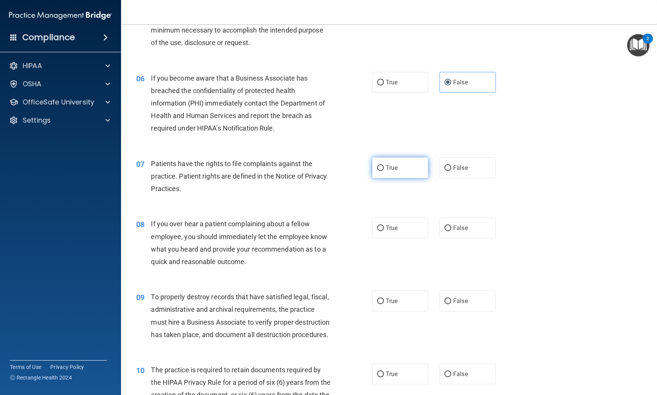
radio input "true"
click at [458, 238] on label "False" at bounding box center [467, 227] width 56 height 21
click at [451, 231] on input "False" at bounding box center [447, 228] width 7 height 6
radio input "true"
click at [459, 307] on label "False" at bounding box center [467, 300] width 56 height 21
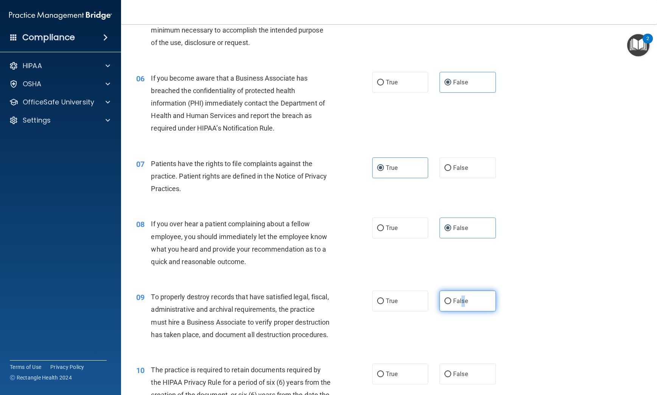
scroll to position [378, 0]
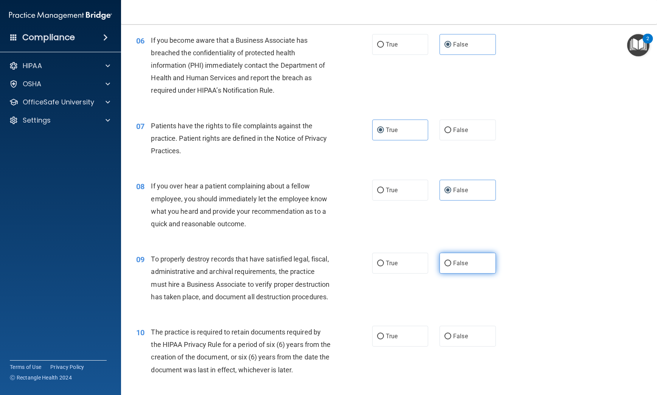
click at [455, 270] on label "False" at bounding box center [467, 263] width 56 height 21
click at [451, 266] on input "False" at bounding box center [447, 264] width 7 height 6
radio input "true"
click at [390, 340] on span "True" at bounding box center [392, 335] width 12 height 7
click at [384, 339] on input "True" at bounding box center [380, 337] width 7 height 6
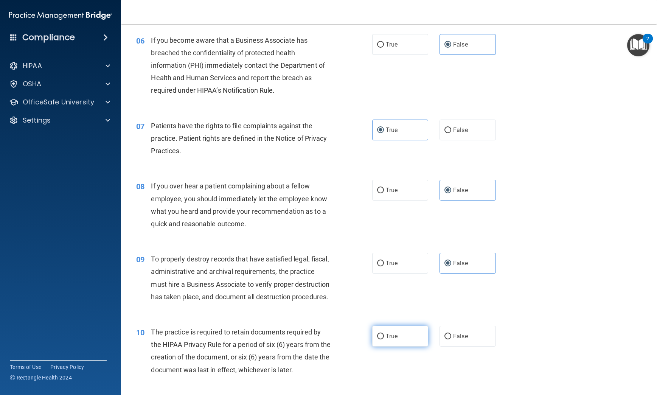
radio input "true"
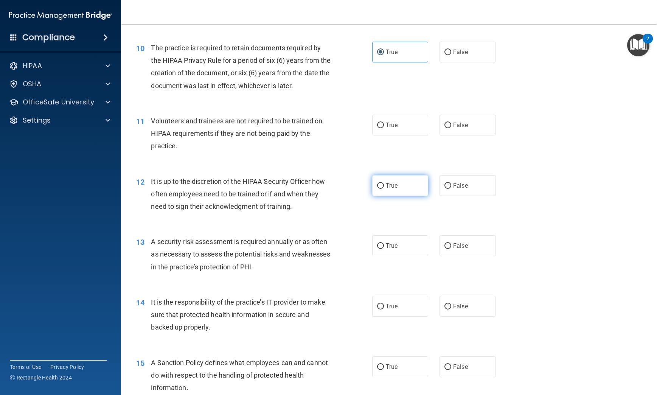
scroll to position [681, 0]
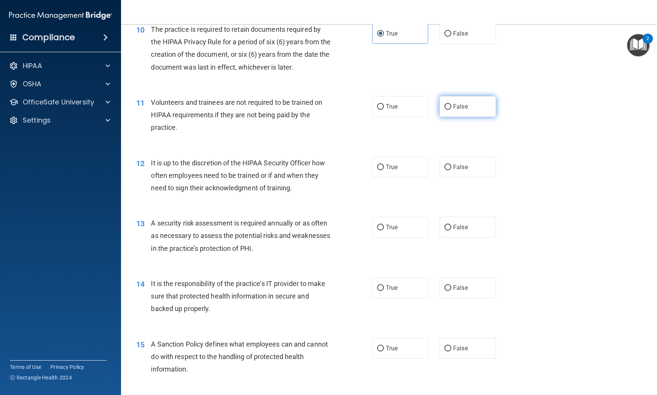
click at [461, 110] on span "False" at bounding box center [460, 106] width 15 height 7
click at [451, 110] on input "False" at bounding box center [447, 107] width 7 height 6
radio input "true"
click at [461, 171] on span "False" at bounding box center [460, 166] width 15 height 7
click at [451, 170] on input "False" at bounding box center [447, 167] width 7 height 6
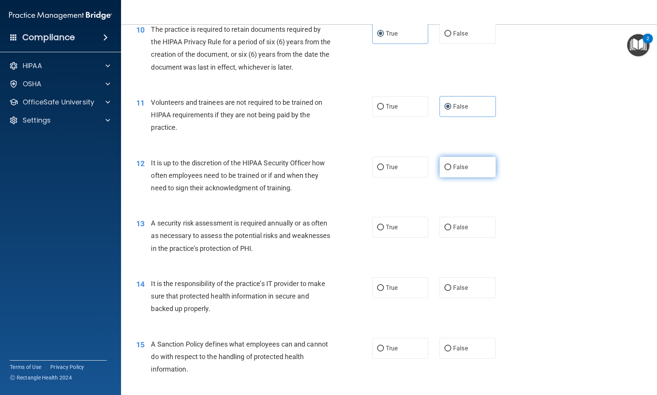
radio input "true"
click at [405, 237] on label "True" at bounding box center [400, 227] width 56 height 21
click at [384, 230] on input "True" at bounding box center [380, 228] width 7 height 6
radio input "true"
click at [444, 291] on input "False" at bounding box center [447, 288] width 7 height 6
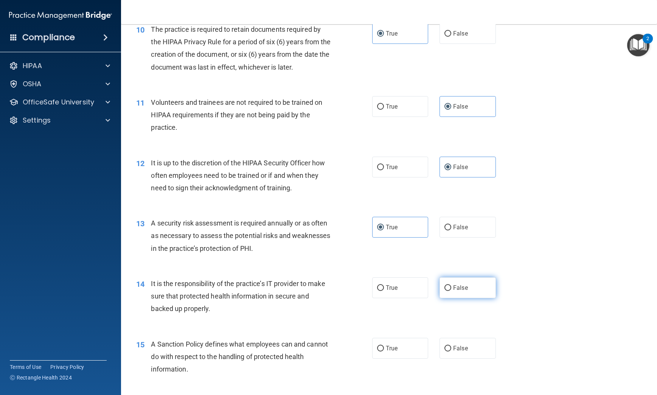
radio input "true"
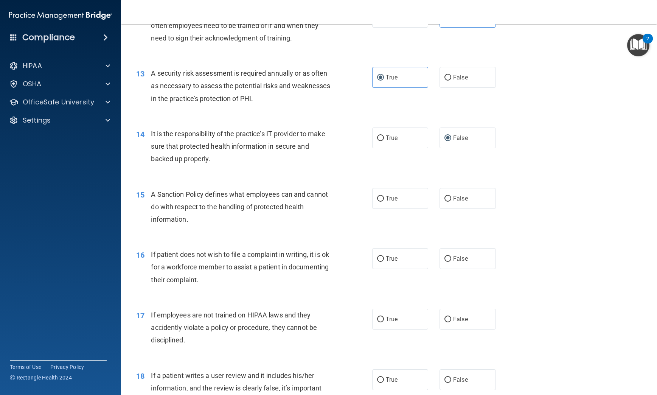
scroll to position [832, 0]
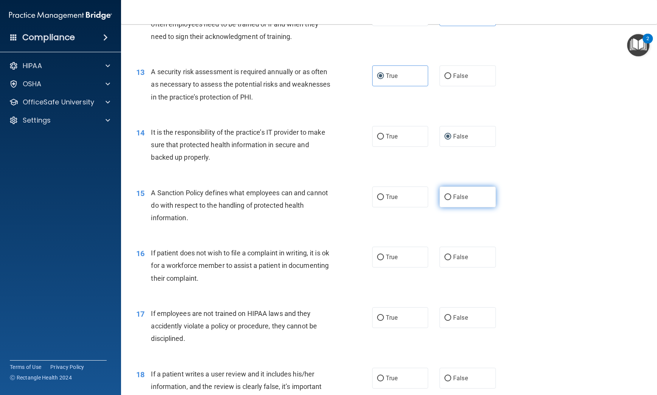
click at [464, 207] on label "False" at bounding box center [467, 196] width 56 height 21
click at [451, 200] on input "False" at bounding box center [447, 197] width 7 height 6
radio input "true"
click at [398, 267] on label "True" at bounding box center [400, 257] width 56 height 21
click at [384, 260] on input "True" at bounding box center [380, 257] width 7 height 6
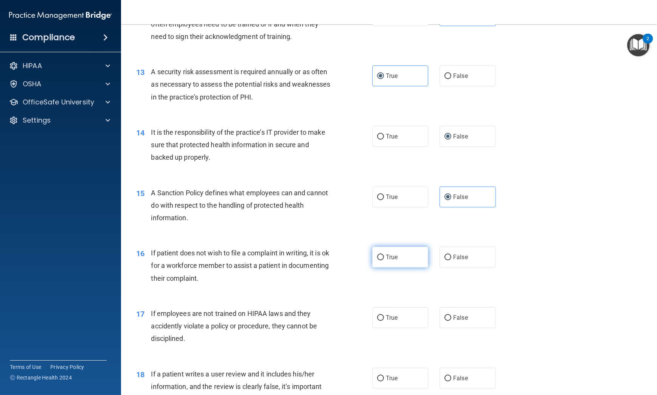
radio input "true"
click at [457, 321] on span "False" at bounding box center [460, 317] width 15 height 7
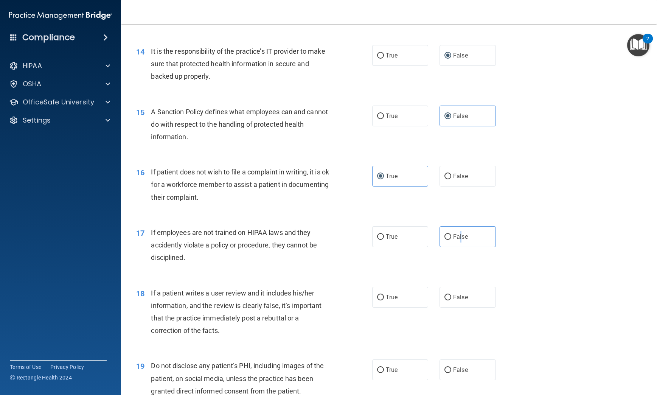
scroll to position [945, 0]
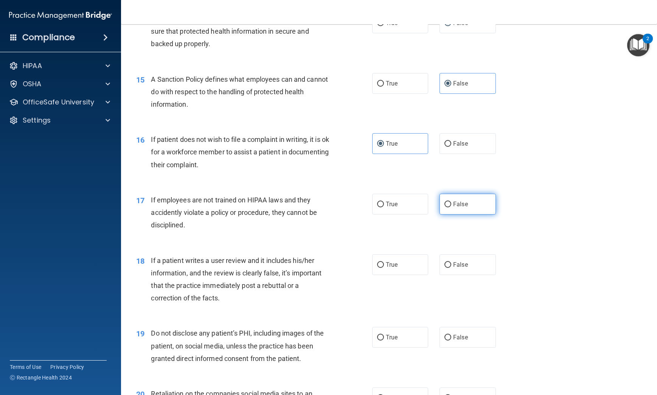
click at [448, 214] on label "False" at bounding box center [467, 204] width 56 height 21
click at [448, 207] on input "False" at bounding box center [447, 205] width 7 height 6
radio input "true"
click at [459, 275] on label "False" at bounding box center [467, 264] width 56 height 21
click at [451, 268] on input "False" at bounding box center [447, 265] width 7 height 6
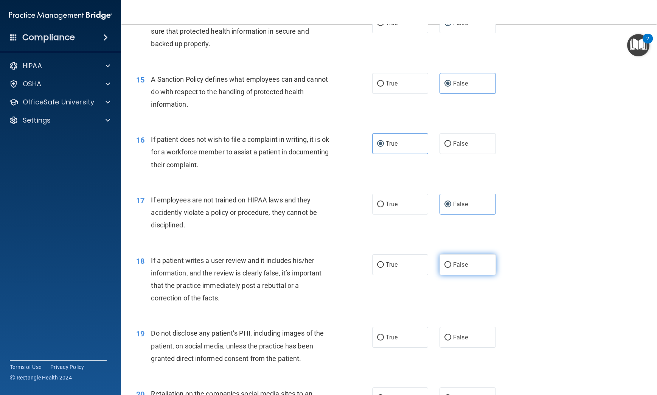
radio input "true"
click at [387, 341] on span "True" at bounding box center [392, 337] width 12 height 7
click at [384, 340] on input "True" at bounding box center [380, 338] width 7 height 6
radio input "true"
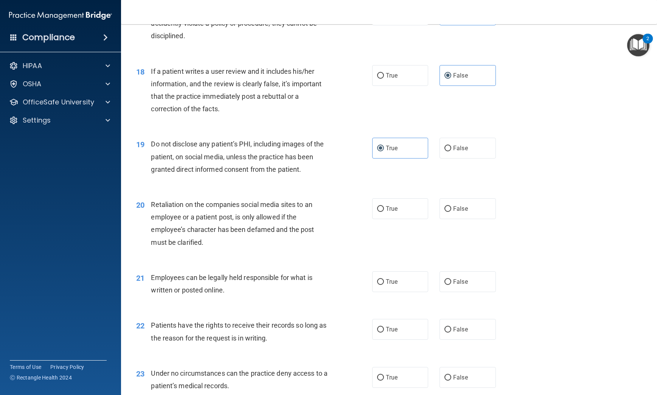
scroll to position [1210, 0]
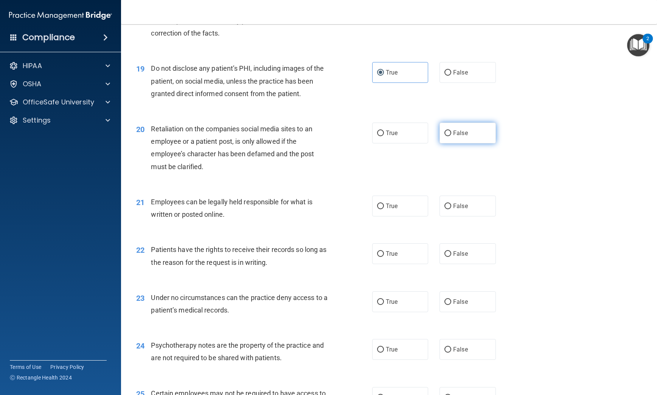
click at [449, 143] on label "False" at bounding box center [467, 133] width 56 height 21
click at [449, 136] on input "False" at bounding box center [447, 133] width 7 height 6
radio input "true"
click at [397, 216] on label "True" at bounding box center [400, 205] width 56 height 21
click at [384, 209] on input "True" at bounding box center [380, 206] width 7 height 6
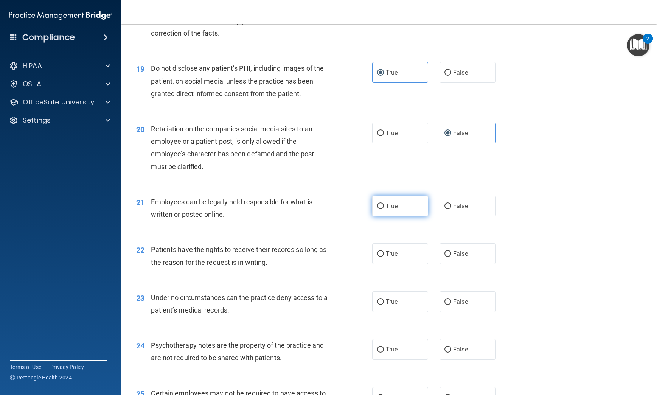
radio input "true"
click at [448, 257] on input "False" at bounding box center [447, 254] width 7 height 6
radio input "true"
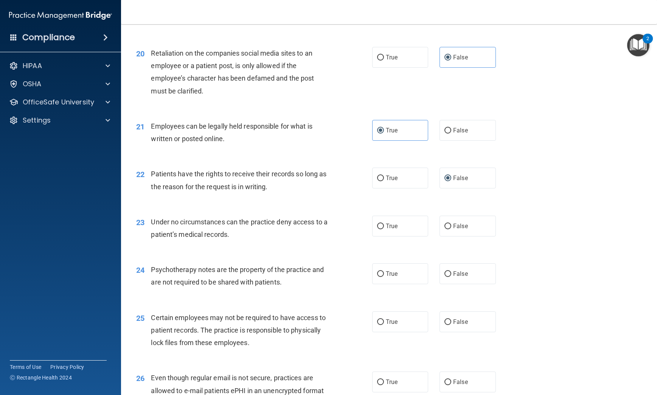
scroll to position [1323, 0]
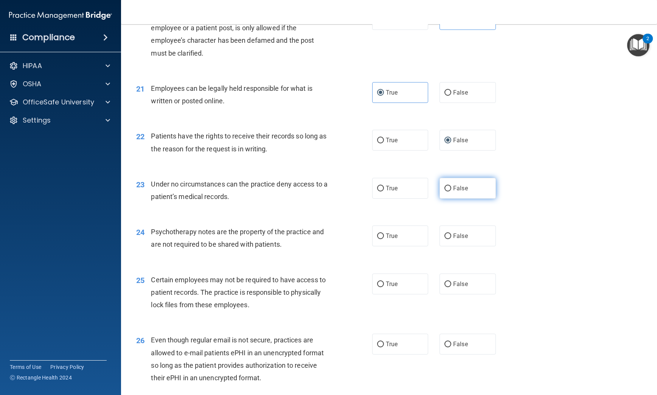
click at [462, 199] on label "False" at bounding box center [467, 188] width 56 height 21
click at [451, 191] on input "False" at bounding box center [447, 189] width 7 height 6
radio input "true"
click at [408, 246] on label "True" at bounding box center [400, 235] width 56 height 21
click at [384, 239] on input "True" at bounding box center [380, 236] width 7 height 6
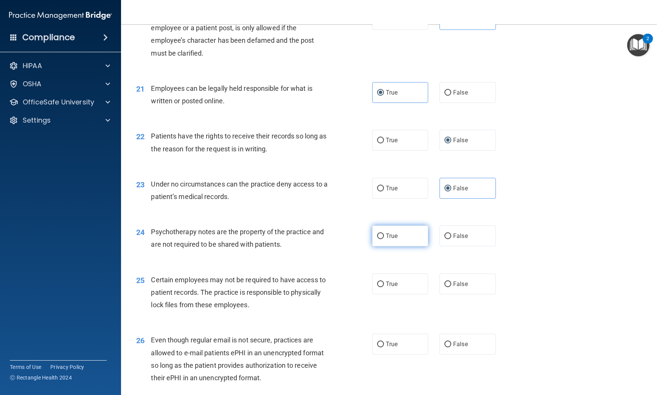
radio input "true"
click at [403, 294] on label "True" at bounding box center [400, 283] width 56 height 21
click at [384, 287] on input "True" at bounding box center [380, 284] width 7 height 6
radio input "true"
click at [401, 354] on label "True" at bounding box center [400, 344] width 56 height 21
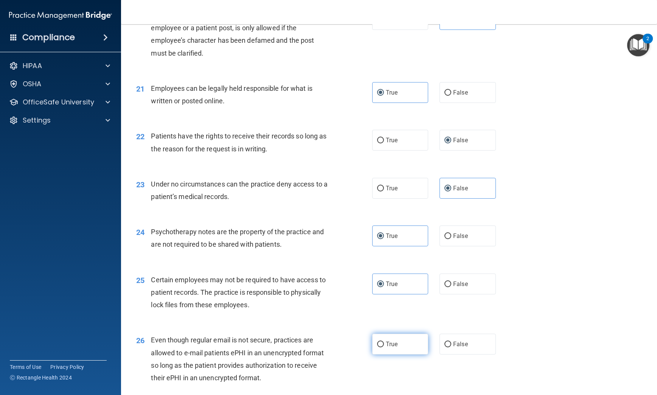
click at [384, 347] on input "True" at bounding box center [380, 344] width 7 height 6
radio input "true"
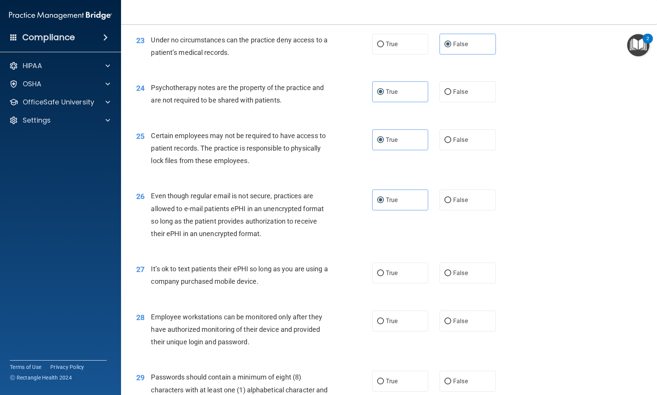
scroll to position [1475, 0]
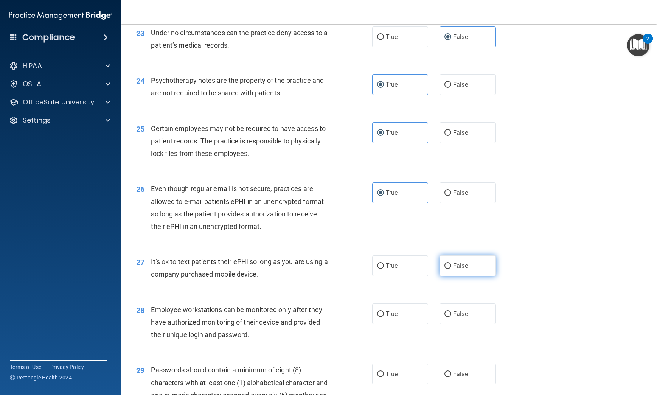
click at [454, 269] on span "False" at bounding box center [460, 265] width 15 height 7
click at [451, 269] on input "False" at bounding box center [447, 266] width 7 height 6
radio input "true"
click at [459, 317] on span "False" at bounding box center [460, 313] width 15 height 7
click at [451, 317] on input "False" at bounding box center [447, 314] width 7 height 6
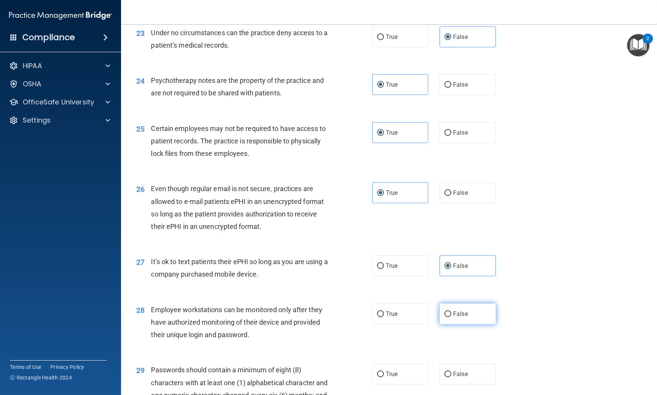
radio input "true"
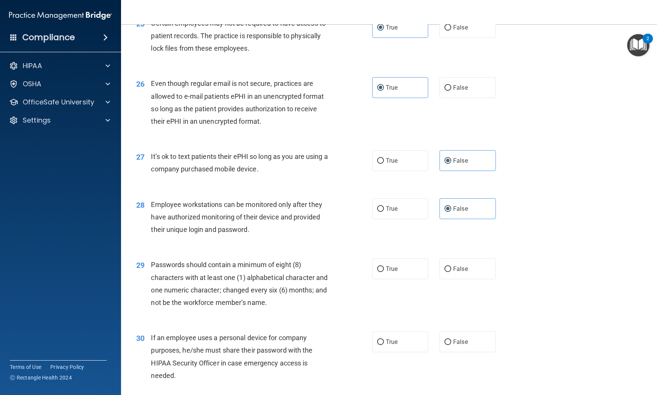
scroll to position [1626, 0]
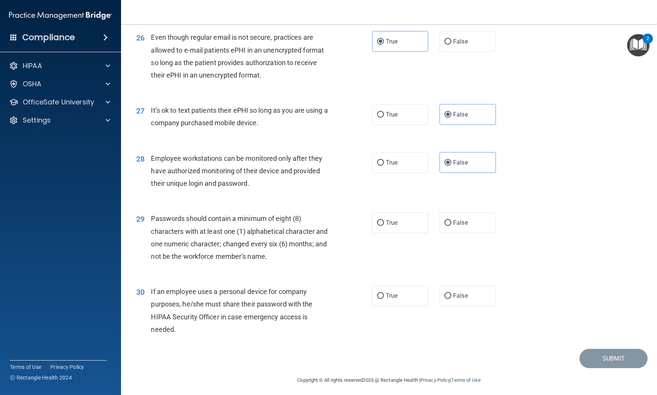
click at [402, 261] on div "29 Passwords should contain a minimum of eight (8) characters with at least one…" at bounding box center [388, 239] width 517 height 73
click at [406, 233] on label "True" at bounding box center [400, 222] width 56 height 21
click at [384, 226] on input "True" at bounding box center [380, 223] width 7 height 6
radio input "true"
click at [453, 306] on label "False" at bounding box center [467, 295] width 56 height 21
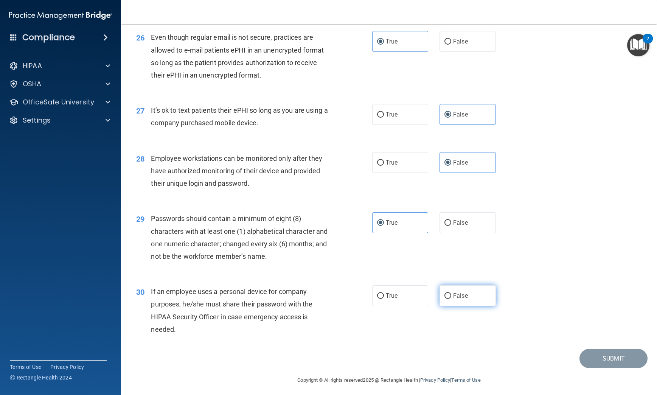
click at [451, 299] on input "False" at bounding box center [447, 296] width 7 height 6
radio input "true"
click at [594, 368] on button "Submit" at bounding box center [613, 358] width 68 height 19
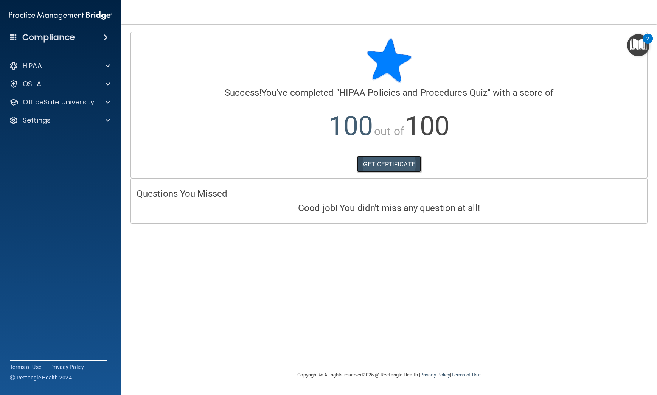
click at [388, 163] on link "GET CERTIFICATE" at bounding box center [389, 164] width 65 height 17
click at [639, 48] on img "Open Resource Center, 2 new notifications" at bounding box center [638, 45] width 22 height 22
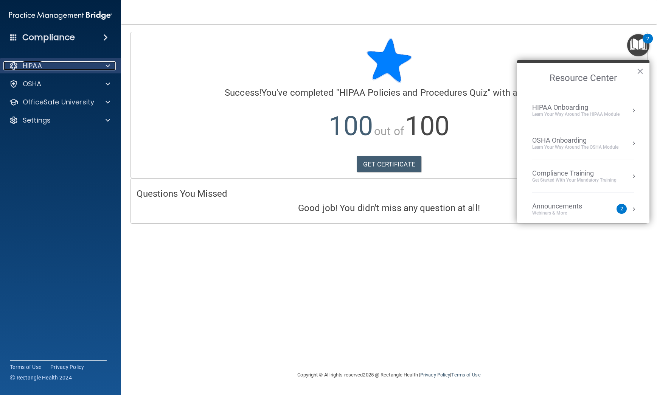
click at [101, 66] on div at bounding box center [106, 65] width 19 height 9
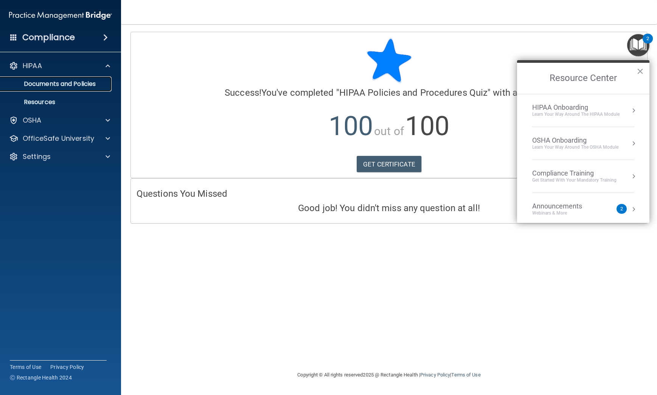
click at [83, 86] on p "Documents and Policies" at bounding box center [56, 84] width 103 height 8
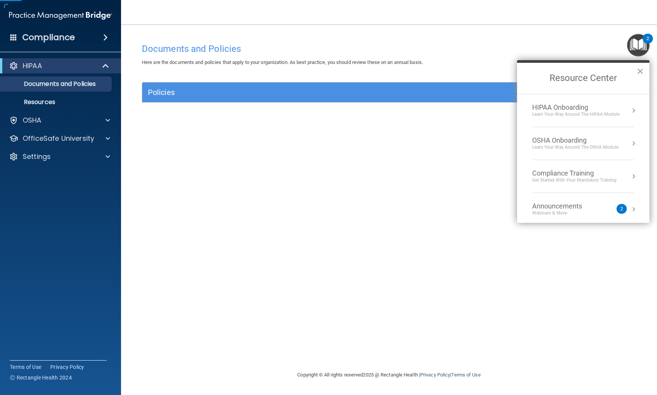
click at [217, 100] on div "Policies" at bounding box center [388, 92] width 493 height 20
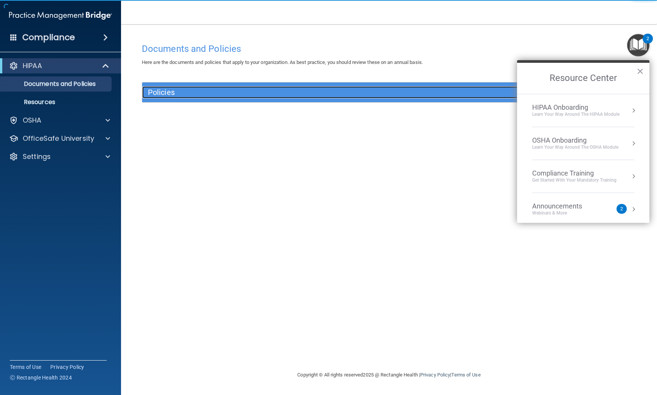
click at [224, 96] on h5 "Policies" at bounding box center [327, 92] width 359 height 8
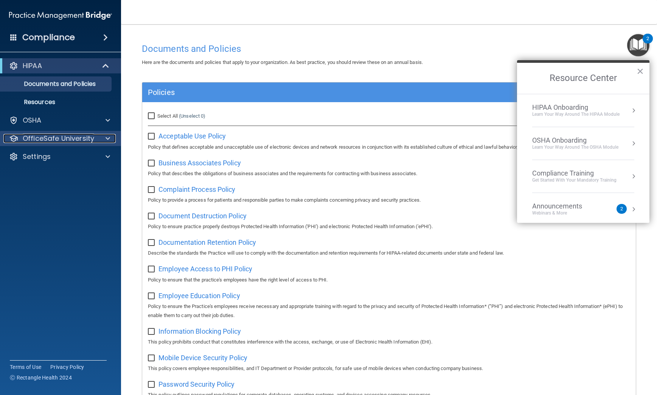
click at [96, 142] on div "OfficeSafe University" at bounding box center [50, 138] width 94 height 9
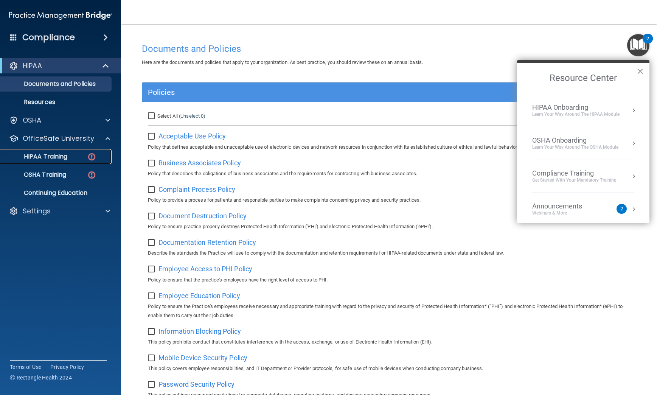
click at [66, 157] on p "HIPAA Training" at bounding box center [36, 157] width 62 height 8
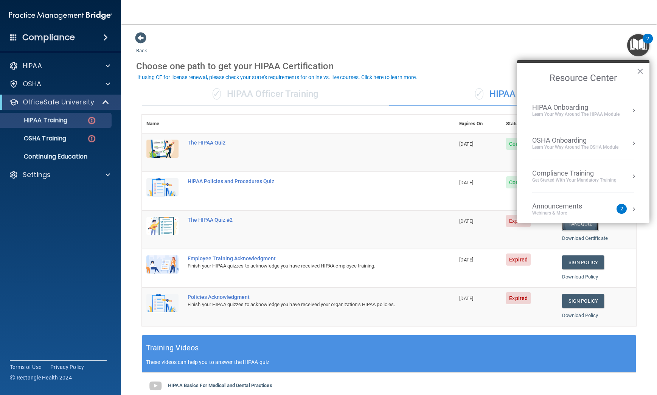
click at [570, 225] on button "Take Quiz" at bounding box center [580, 224] width 36 height 14
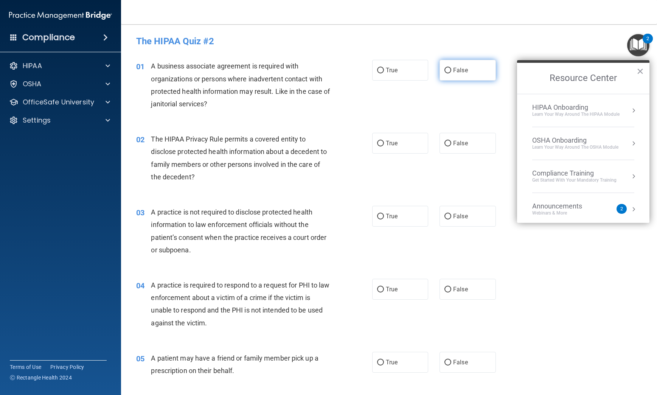
click at [460, 74] on label "False" at bounding box center [467, 70] width 56 height 21
click at [451, 73] on input "False" at bounding box center [447, 71] width 7 height 6
radio input "true"
click at [398, 141] on label "True" at bounding box center [400, 143] width 56 height 21
click at [384, 141] on input "True" at bounding box center [380, 144] width 7 height 6
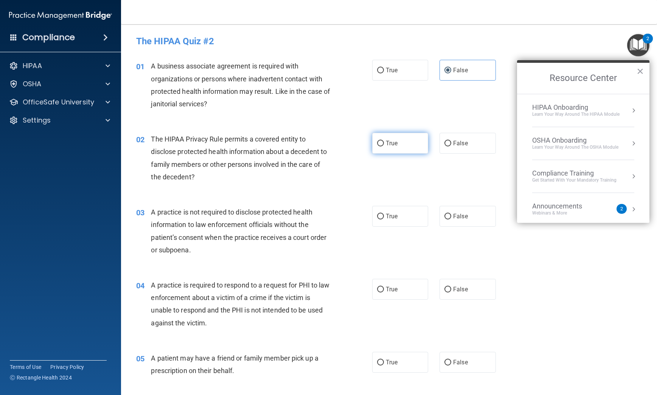
radio input "true"
click at [461, 147] on label "False" at bounding box center [467, 143] width 56 height 21
click at [451, 146] on input "False" at bounding box center [447, 144] width 7 height 6
radio input "true"
click at [417, 150] on label "True" at bounding box center [400, 143] width 56 height 21
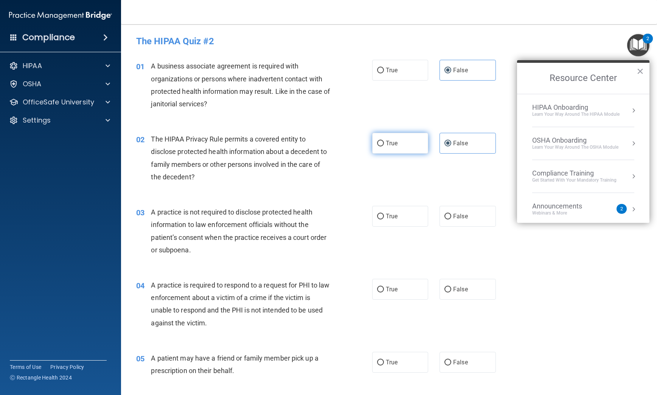
click at [384, 146] on input "True" at bounding box center [380, 144] width 7 height 6
radio input "true"
radio input "false"
click at [458, 218] on span "False" at bounding box center [460, 216] width 15 height 7
click at [451, 218] on input "False" at bounding box center [447, 217] width 7 height 6
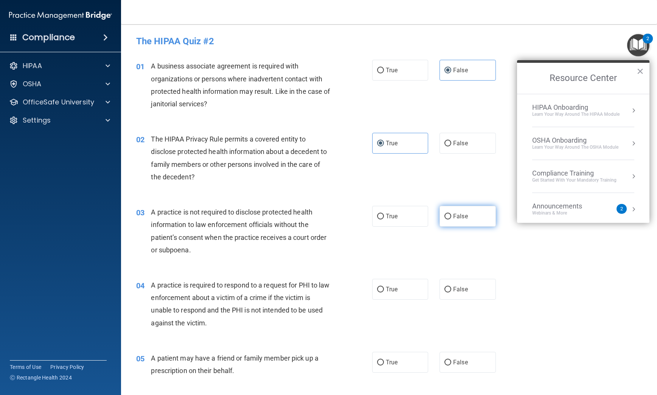
radio input "true"
click at [401, 298] on label "True" at bounding box center [400, 289] width 56 height 21
click at [384, 292] on input "True" at bounding box center [380, 290] width 7 height 6
radio input "true"
click at [393, 359] on span "True" at bounding box center [392, 361] width 12 height 7
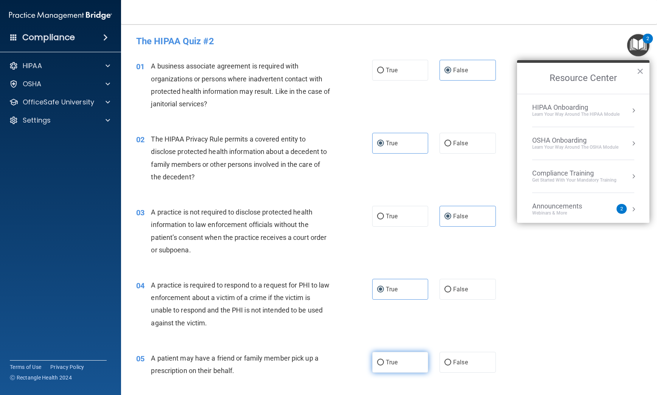
click at [384, 360] on input "True" at bounding box center [380, 363] width 7 height 6
radio input "true"
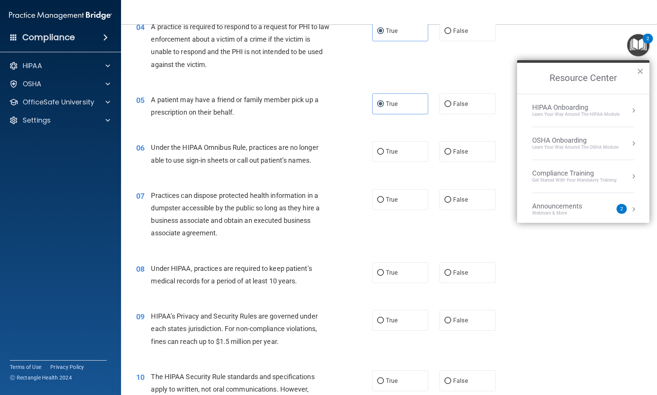
scroll to position [265, 0]
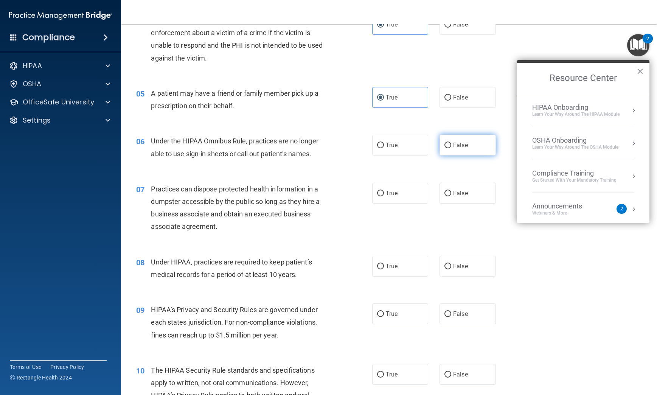
click at [456, 140] on label "False" at bounding box center [467, 145] width 56 height 21
click at [451, 143] on input "False" at bounding box center [447, 146] width 7 height 6
radio input "true"
click at [458, 191] on span "False" at bounding box center [460, 192] width 15 height 7
click at [451, 191] on input "False" at bounding box center [447, 194] width 7 height 6
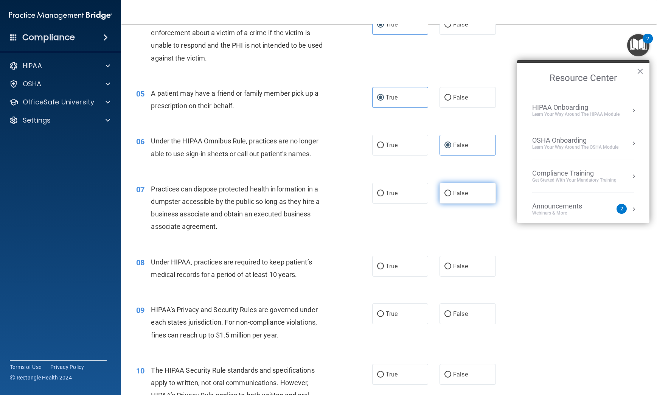
radio input "true"
click at [458, 259] on label "False" at bounding box center [467, 266] width 56 height 21
click at [451, 264] on input "False" at bounding box center [447, 267] width 7 height 6
radio input "true"
click at [456, 306] on label "False" at bounding box center [467, 313] width 56 height 21
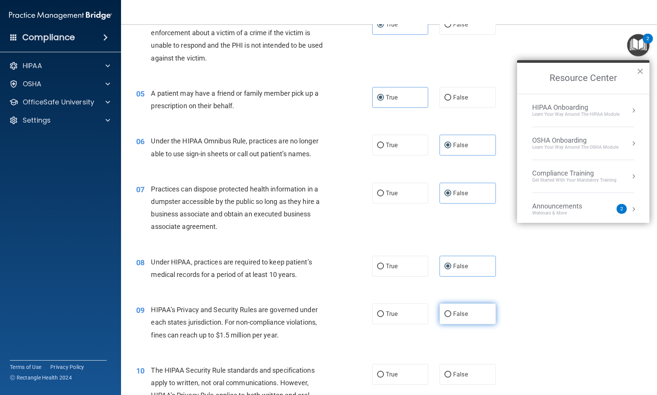
click at [451, 311] on input "False" at bounding box center [447, 314] width 7 height 6
radio input "true"
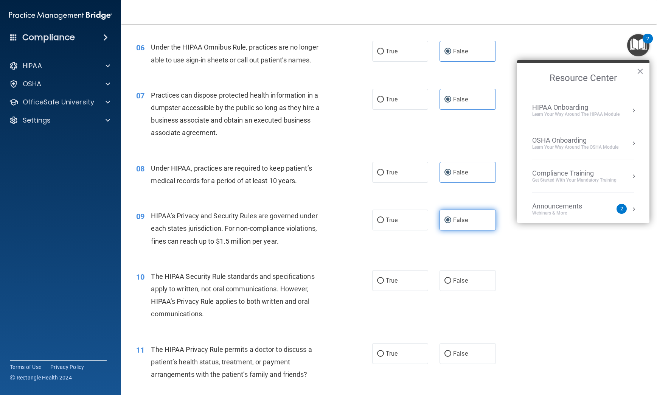
scroll to position [416, 0]
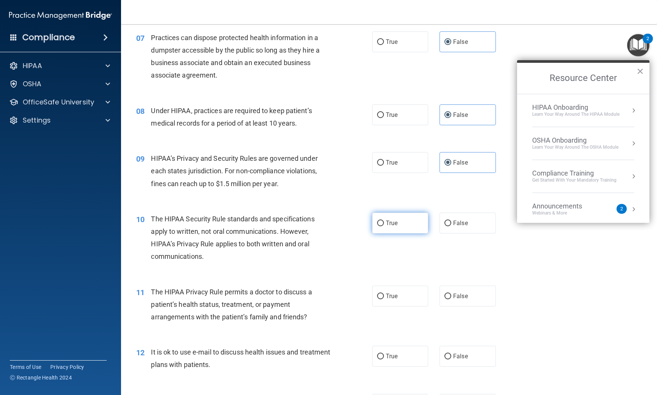
click at [400, 229] on label "True" at bounding box center [400, 223] width 56 height 21
click at [384, 226] on input "True" at bounding box center [380, 223] width 7 height 6
radio input "true"
click at [401, 293] on label "True" at bounding box center [400, 295] width 56 height 21
click at [384, 293] on input "True" at bounding box center [380, 296] width 7 height 6
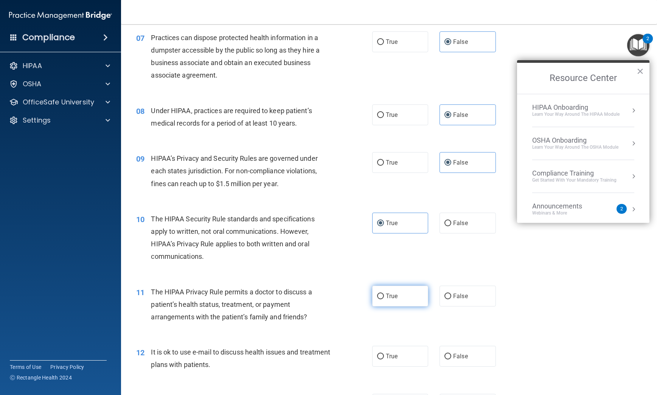
radio input "true"
click at [400, 355] on label "True" at bounding box center [400, 356] width 56 height 21
click at [384, 355] on input "True" at bounding box center [380, 357] width 7 height 6
radio input "true"
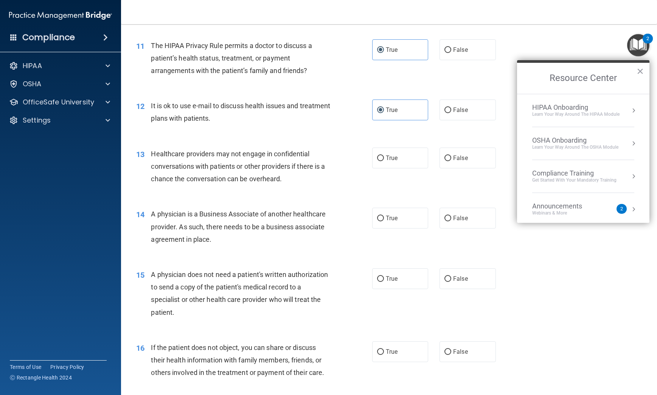
scroll to position [681, 0]
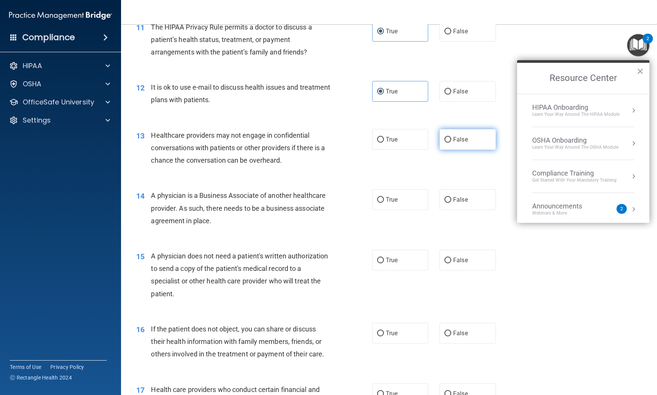
click at [462, 140] on span "False" at bounding box center [460, 139] width 15 height 7
click at [451, 140] on input "False" at bounding box center [447, 140] width 7 height 6
radio input "true"
click at [471, 195] on label "False" at bounding box center [467, 199] width 56 height 21
click at [451, 197] on input "False" at bounding box center [447, 200] width 7 height 6
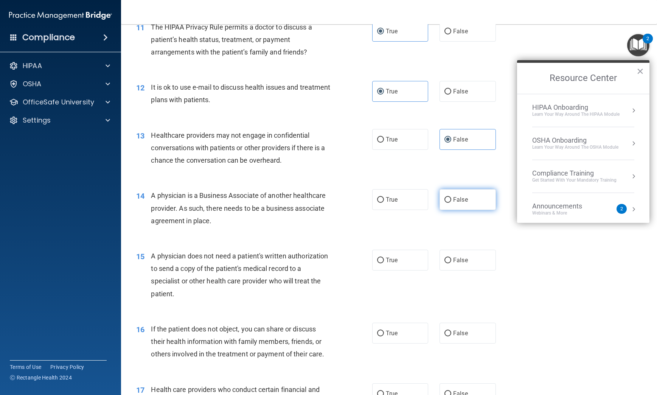
radio input "true"
click at [390, 261] on span "True" at bounding box center [392, 259] width 12 height 7
click at [384, 261] on input "True" at bounding box center [380, 261] width 7 height 6
radio input "true"
click at [389, 331] on span "True" at bounding box center [392, 332] width 12 height 7
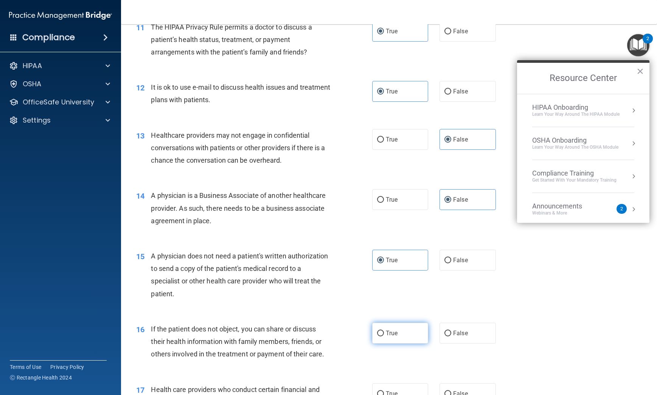
click at [384, 331] on input "True" at bounding box center [380, 333] width 7 height 6
radio input "true"
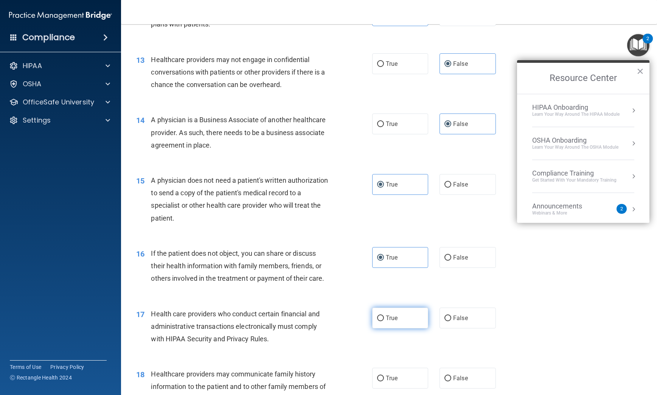
click at [396, 322] on label "True" at bounding box center [400, 317] width 56 height 21
click at [384, 321] on input "True" at bounding box center [380, 318] width 7 height 6
radio input "true"
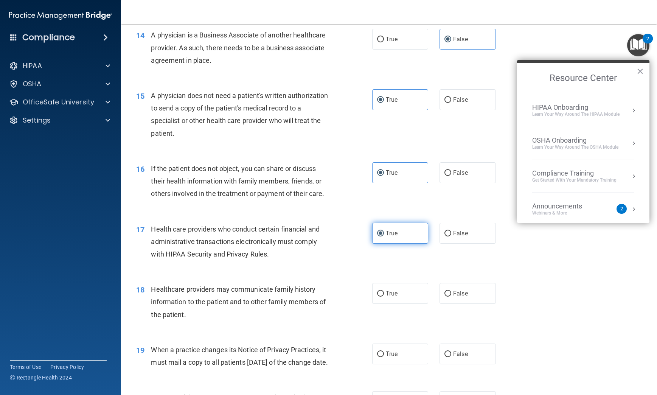
scroll to position [908, 0]
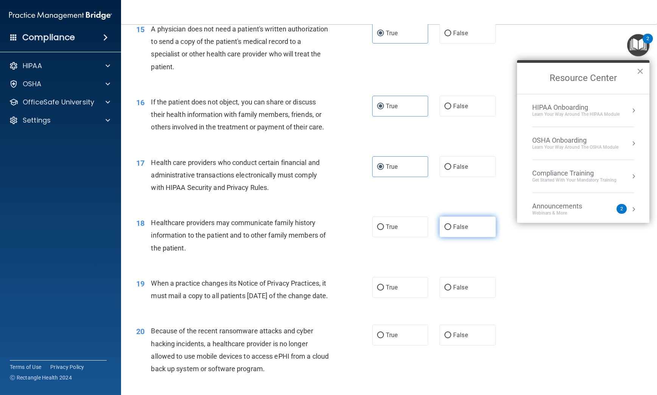
click at [446, 231] on label "False" at bounding box center [467, 226] width 56 height 21
click at [446, 230] on input "False" at bounding box center [447, 227] width 7 height 6
radio input "true"
click at [457, 286] on span "False" at bounding box center [460, 287] width 15 height 7
click at [451, 286] on input "False" at bounding box center [447, 288] width 7 height 6
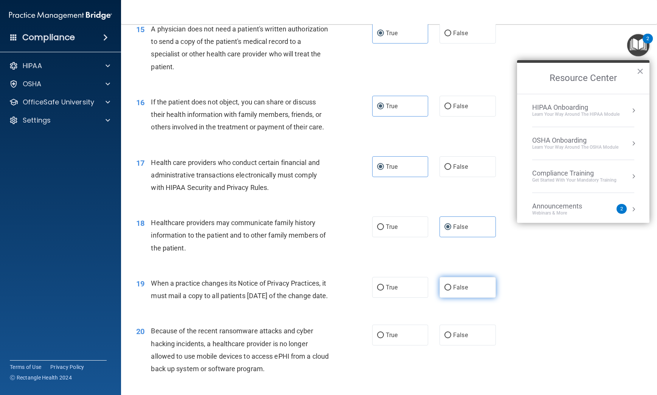
radio input "true"
click at [459, 338] on span "False" at bounding box center [460, 334] width 15 height 7
click at [451, 338] on input "False" at bounding box center [447, 335] width 7 height 6
radio input "true"
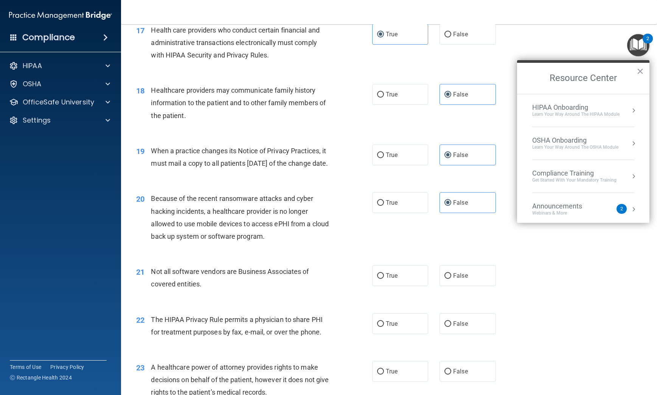
scroll to position [1059, 0]
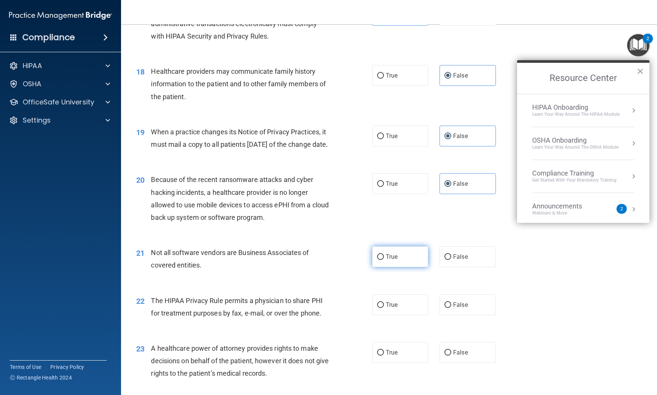
click at [404, 266] on label "True" at bounding box center [400, 256] width 56 height 21
click at [384, 260] on input "True" at bounding box center [380, 257] width 7 height 6
radio input "true"
click at [402, 313] on label "True" at bounding box center [400, 304] width 56 height 21
click at [384, 308] on input "True" at bounding box center [380, 305] width 7 height 6
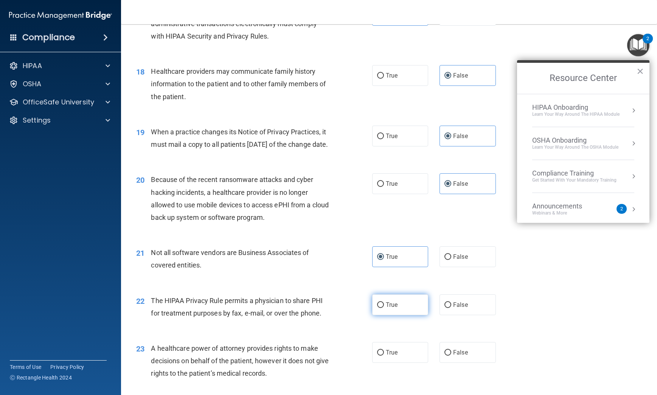
radio input "true"
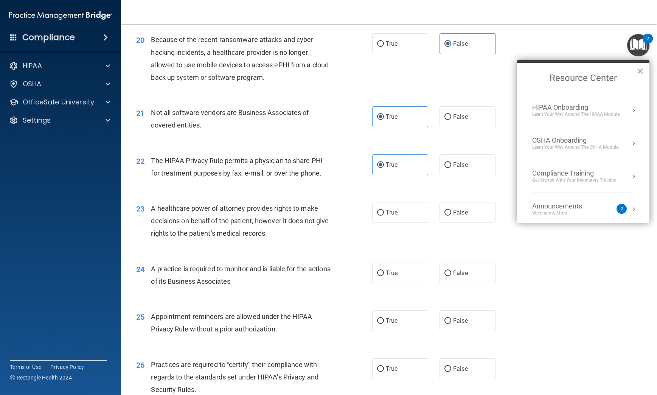
scroll to position [1210, 0]
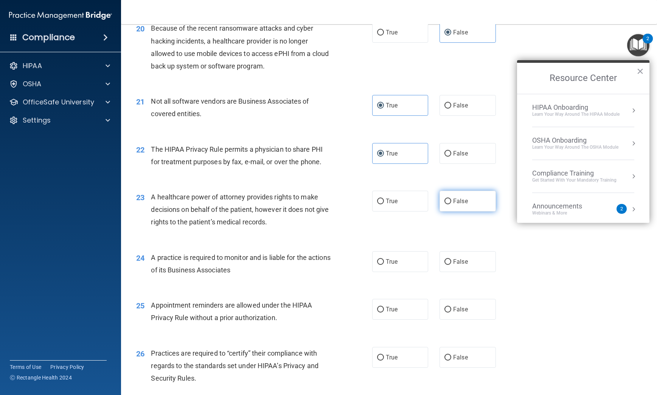
click at [455, 205] on span "False" at bounding box center [460, 200] width 15 height 7
click at [451, 204] on input "False" at bounding box center [447, 202] width 7 height 6
radio input "true"
click at [456, 265] on span "False" at bounding box center [460, 261] width 15 height 7
click at [451, 265] on input "False" at bounding box center [447, 262] width 7 height 6
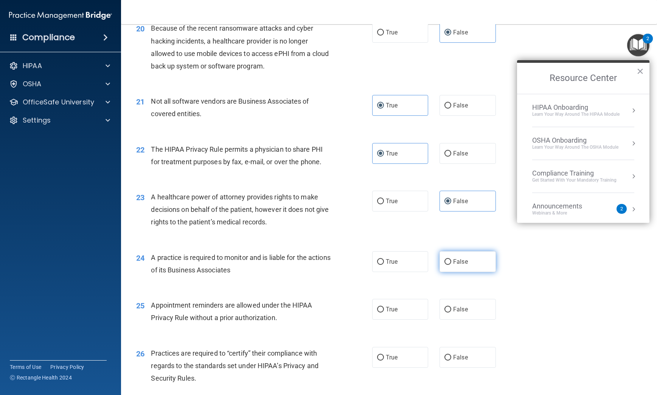
radio input "true"
click at [397, 320] on label "True" at bounding box center [400, 309] width 56 height 21
click at [384, 312] on input "True" at bounding box center [380, 310] width 7 height 6
radio input "true"
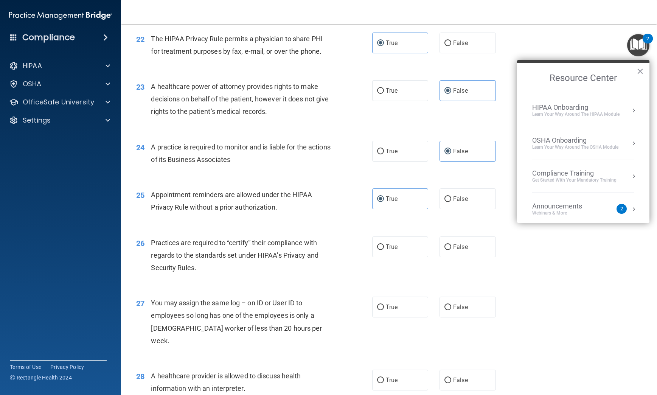
scroll to position [1323, 0]
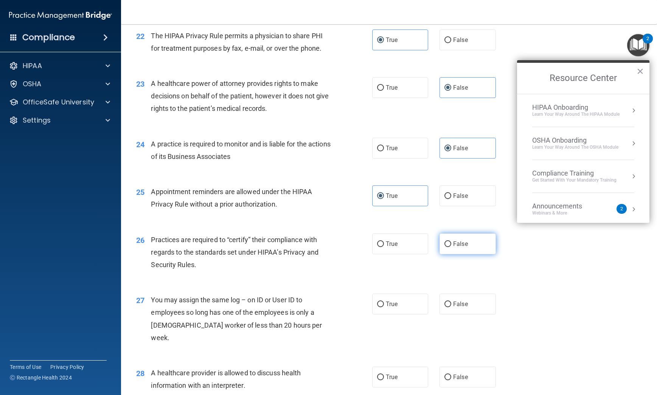
click at [448, 251] on label "False" at bounding box center [467, 243] width 56 height 21
click at [448, 247] on input "False" at bounding box center [447, 244] width 7 height 6
radio input "true"
click at [448, 313] on label "False" at bounding box center [467, 303] width 56 height 21
click at [448, 307] on input "False" at bounding box center [447, 304] width 7 height 6
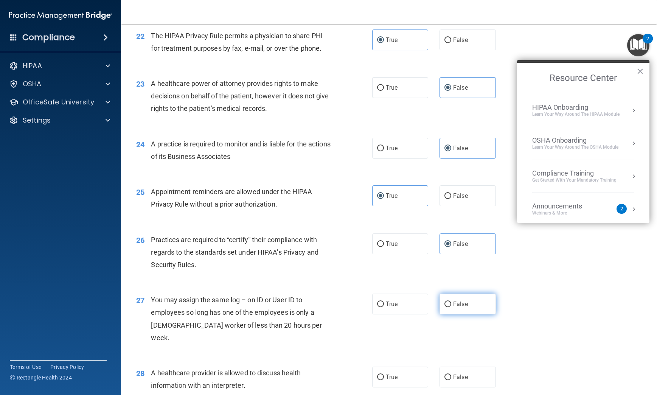
radio input "true"
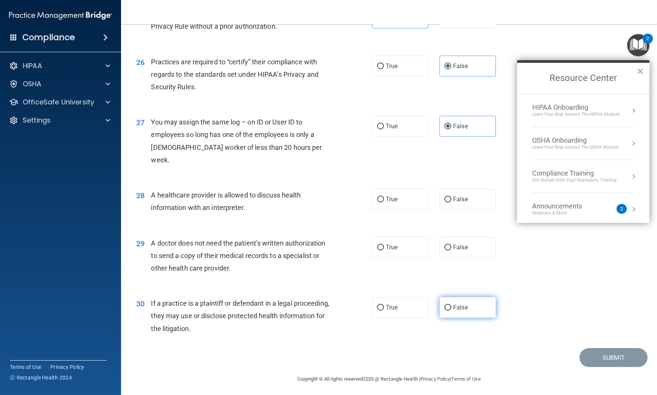
scroll to position [1503, 0]
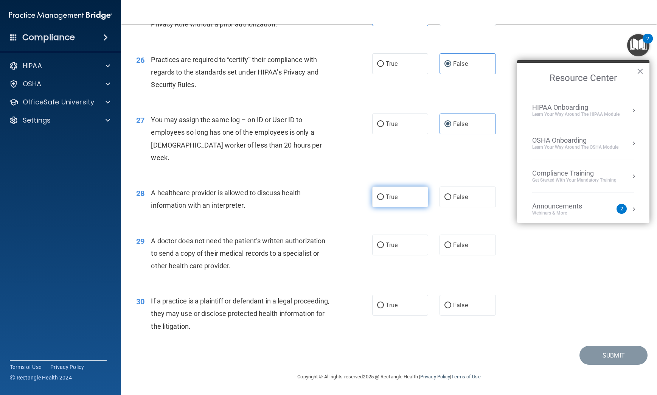
click at [402, 203] on label "True" at bounding box center [400, 196] width 56 height 21
click at [384, 200] on input "True" at bounding box center [380, 197] width 7 height 6
radio input "true"
click at [398, 239] on label "True" at bounding box center [400, 244] width 56 height 21
click at [384, 242] on input "True" at bounding box center [380, 245] width 7 height 6
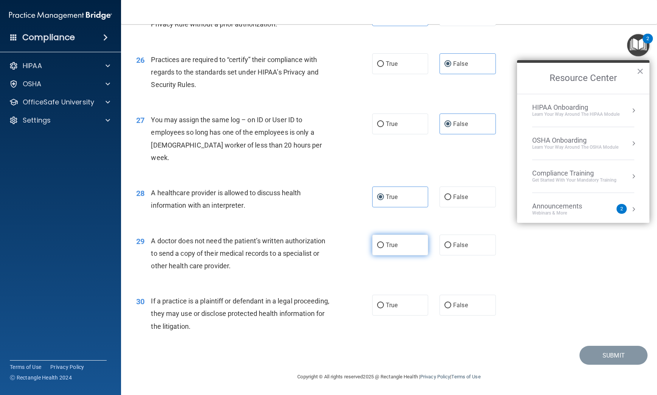
radio input "true"
click at [396, 303] on label "True" at bounding box center [400, 305] width 56 height 21
click at [384, 303] on input "True" at bounding box center [380, 306] width 7 height 6
radio input "true"
click at [581, 353] on button "Submit" at bounding box center [613, 355] width 68 height 19
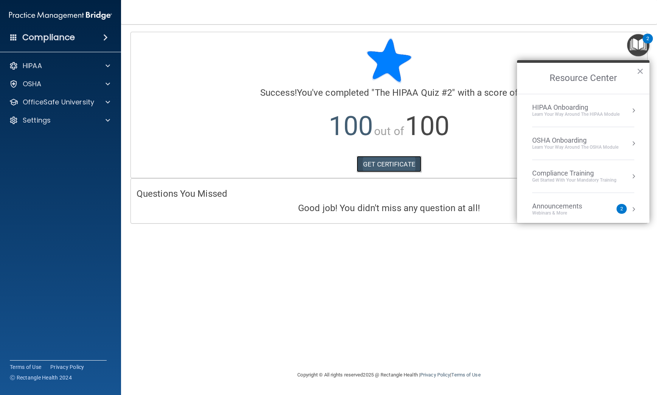
click at [401, 161] on link "GET CERTIFICATE" at bounding box center [389, 164] width 65 height 17
click at [89, 101] on p "OfficeSafe University" at bounding box center [58, 102] width 71 height 9
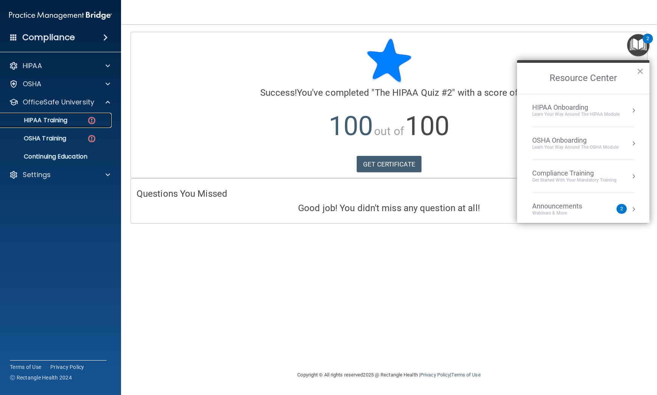
click at [57, 124] on p "HIPAA Training" at bounding box center [36, 120] width 62 height 8
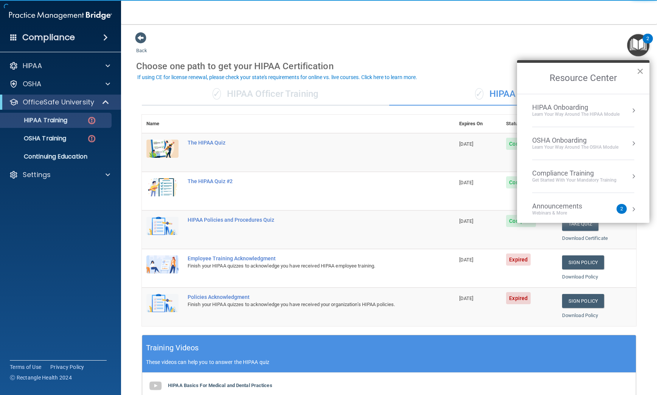
click at [640, 72] on button "×" at bounding box center [639, 71] width 7 height 12
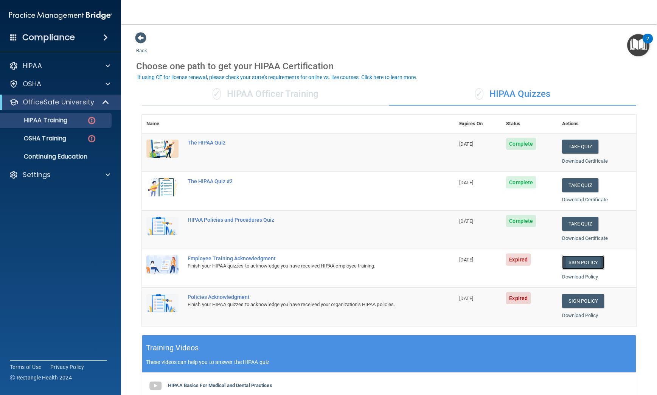
click at [565, 263] on link "Sign Policy" at bounding box center [583, 262] width 42 height 14
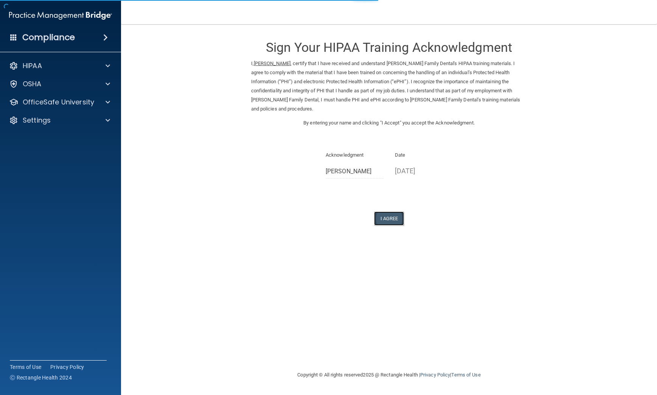
click at [394, 211] on button "I Agree" at bounding box center [389, 218] width 30 height 14
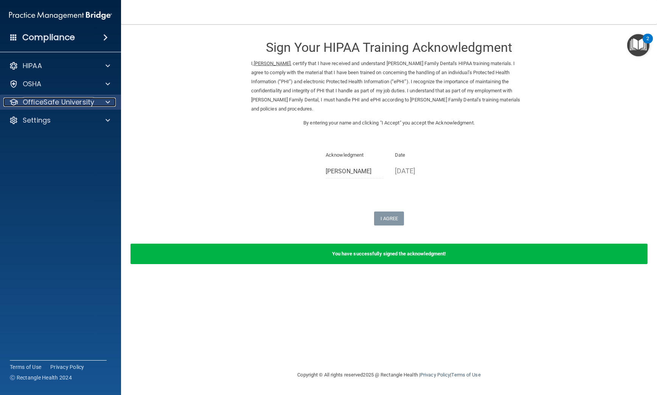
click at [102, 105] on div at bounding box center [106, 102] width 19 height 9
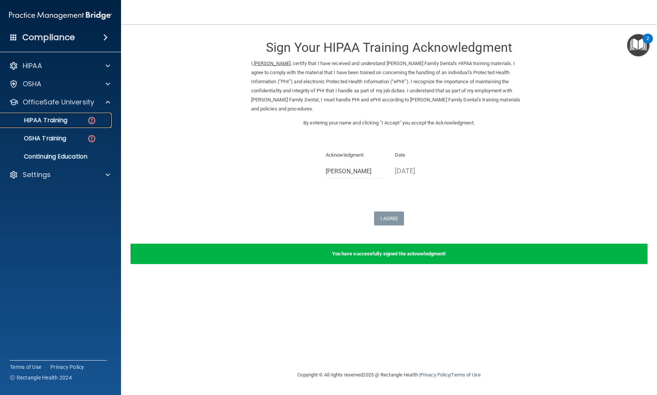
click at [53, 122] on p "HIPAA Training" at bounding box center [36, 120] width 62 height 8
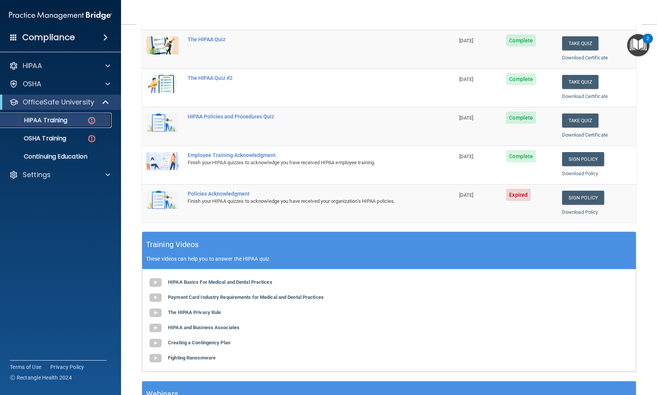
scroll to position [113, 0]
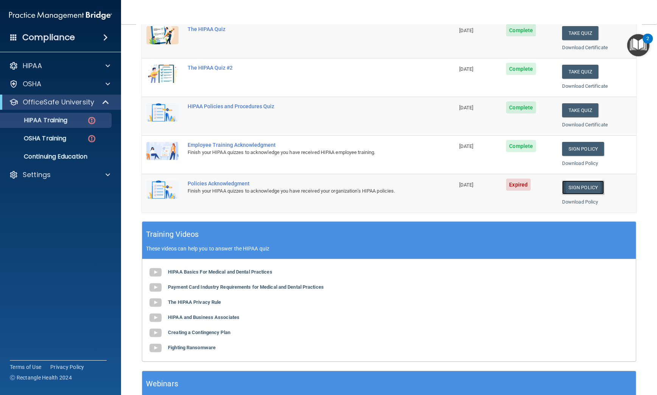
click at [582, 192] on link "Sign Policy" at bounding box center [583, 187] width 42 height 14
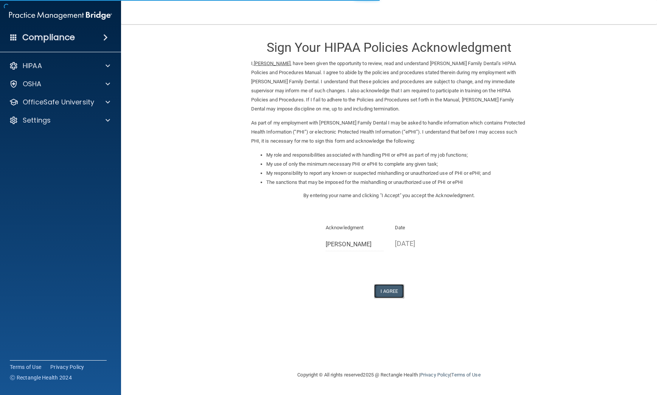
click at [390, 294] on button "I Agree" at bounding box center [389, 291] width 30 height 14
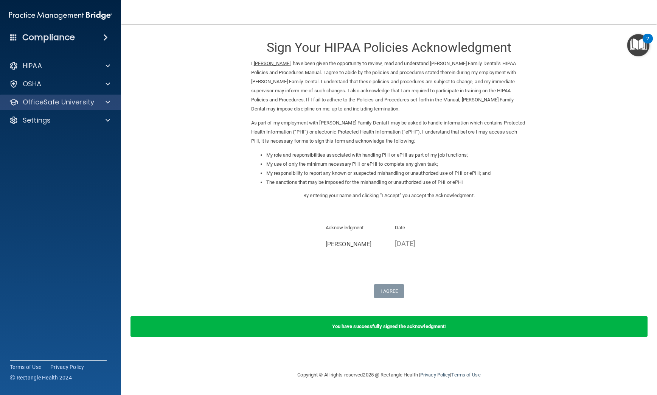
click at [107, 97] on div "OfficeSafe University" at bounding box center [60, 102] width 121 height 15
click at [108, 102] on span at bounding box center [108, 102] width 5 height 9
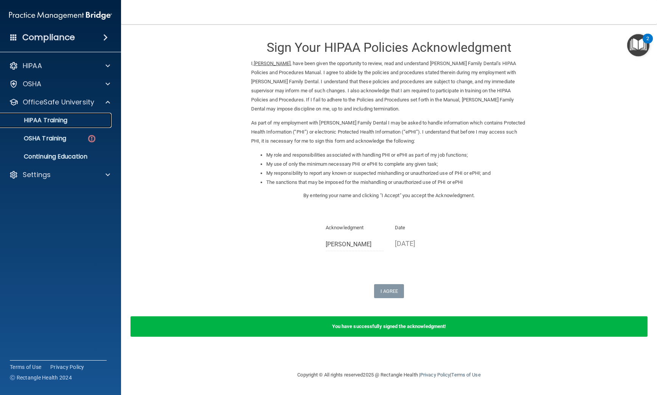
click at [70, 127] on link "HIPAA Training" at bounding box center [51, 120] width 119 height 15
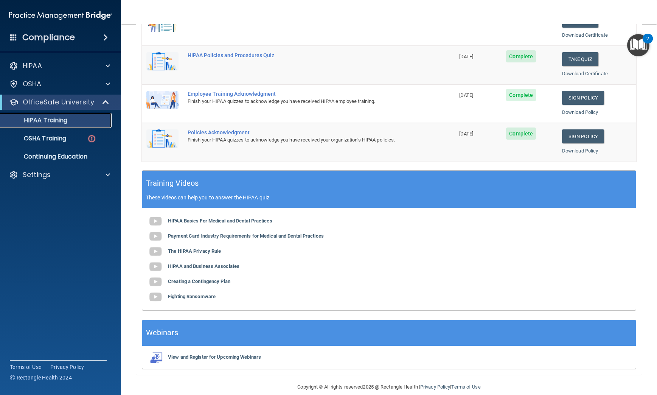
scroll to position [175, 0]
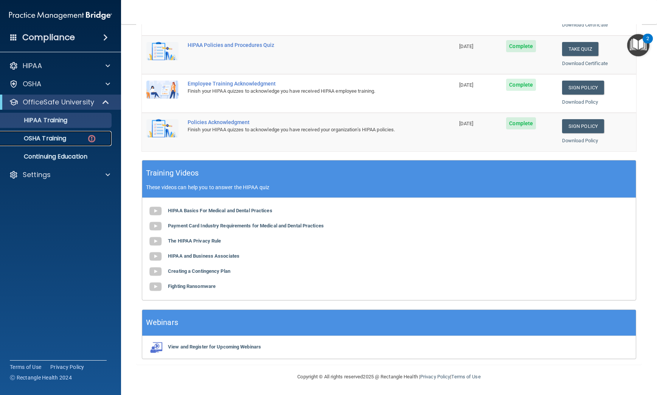
click at [58, 140] on p "OSHA Training" at bounding box center [35, 139] width 61 height 8
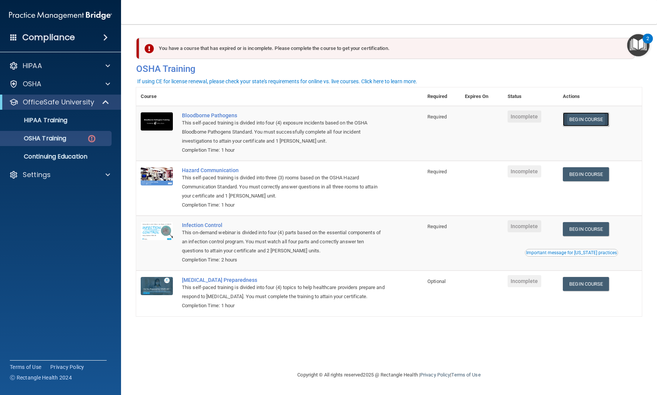
click at [582, 123] on link "Begin Course" at bounding box center [586, 119] width 46 height 14
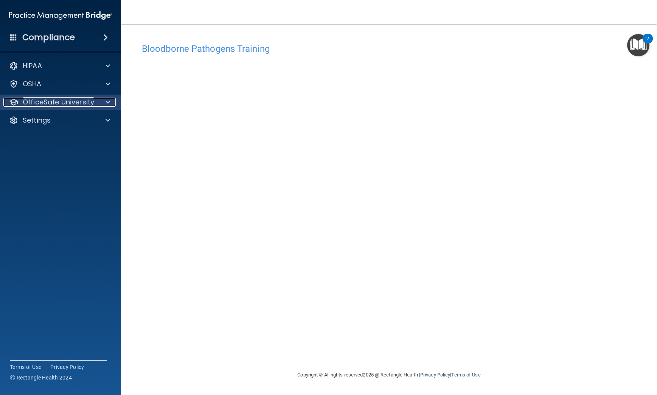
click at [97, 104] on div at bounding box center [106, 102] width 19 height 9
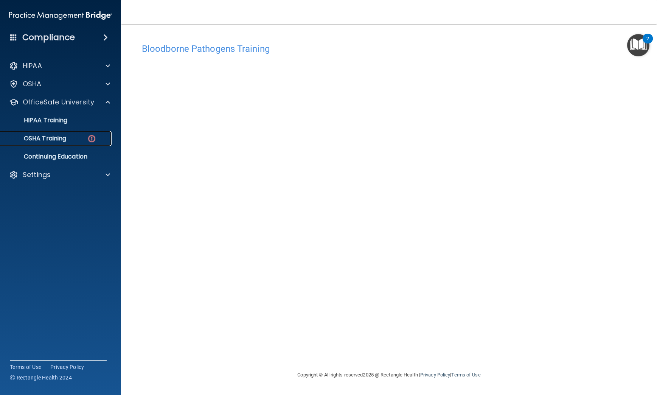
click at [66, 137] on p "OSHA Training" at bounding box center [35, 139] width 61 height 8
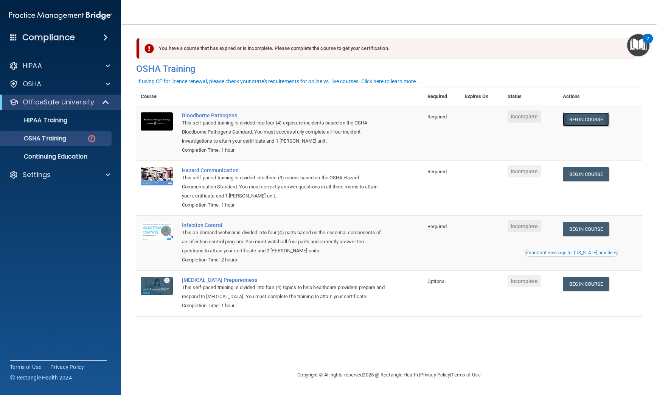
click at [585, 121] on link "Begin Course" at bounding box center [586, 119] width 46 height 14
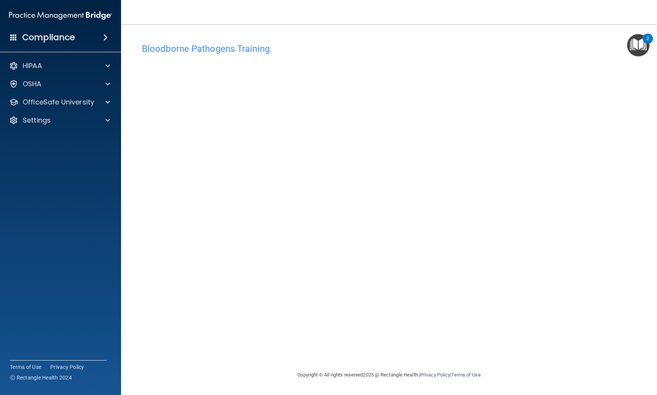
click at [638, 45] on img "Open Resource Center, 2 new notifications" at bounding box center [638, 45] width 22 height 22
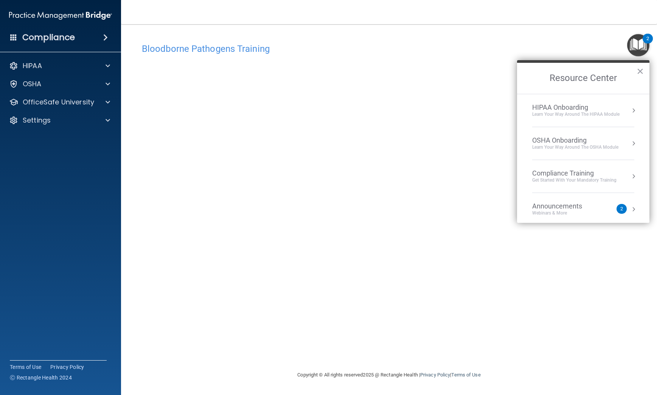
click at [619, 50] on h4 "Bloodborne Pathogens Training" at bounding box center [389, 49] width 494 height 10
click at [638, 45] on img "Open Resource Center, 2 new notifications" at bounding box center [638, 45] width 22 height 22
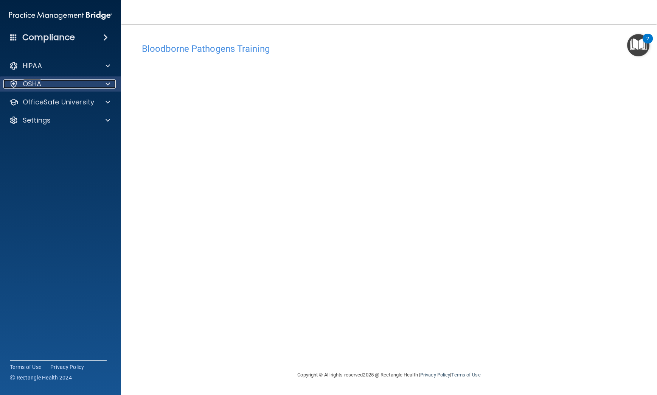
click at [90, 85] on div "OSHA" at bounding box center [50, 83] width 94 height 9
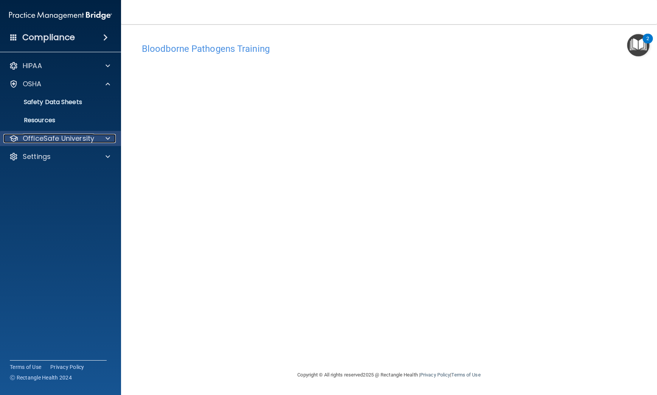
click at [90, 135] on p "OfficeSafe University" at bounding box center [58, 138] width 71 height 9
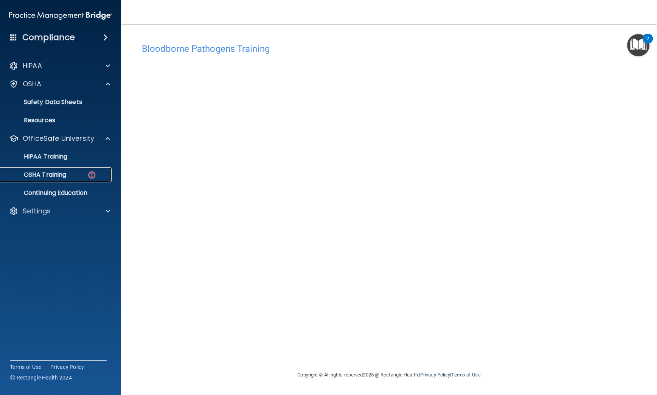
click at [61, 176] on p "OSHA Training" at bounding box center [35, 175] width 61 height 8
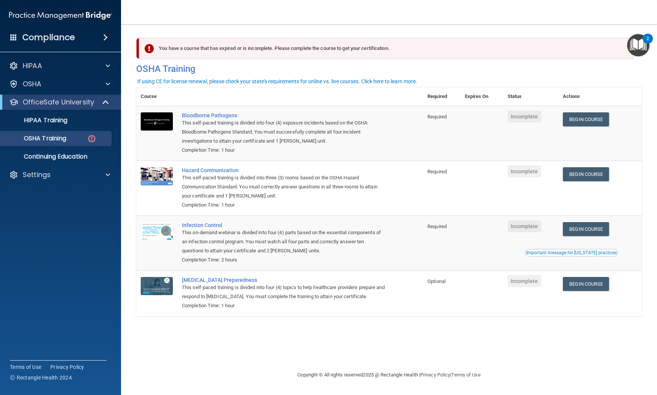
click at [476, 236] on td at bounding box center [481, 243] width 43 height 55
click at [59, 162] on link "Continuing Education" at bounding box center [51, 156] width 119 height 15
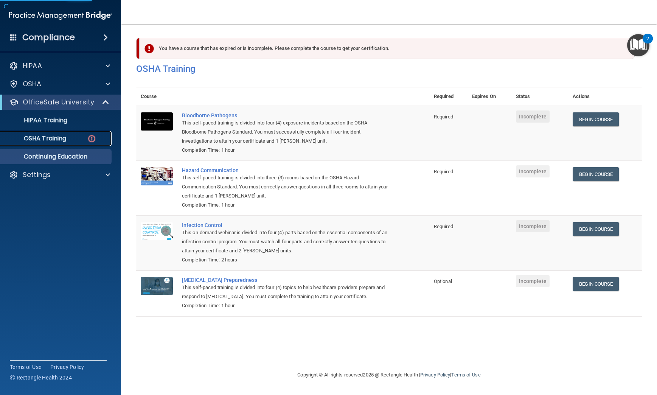
click at [71, 144] on link "OSHA Training" at bounding box center [51, 138] width 119 height 15
